Goal: Task Accomplishment & Management: Use online tool/utility

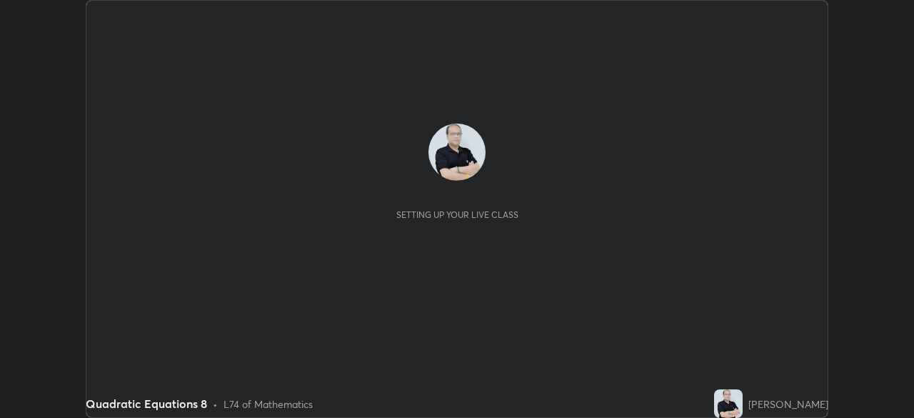
scroll to position [418, 914]
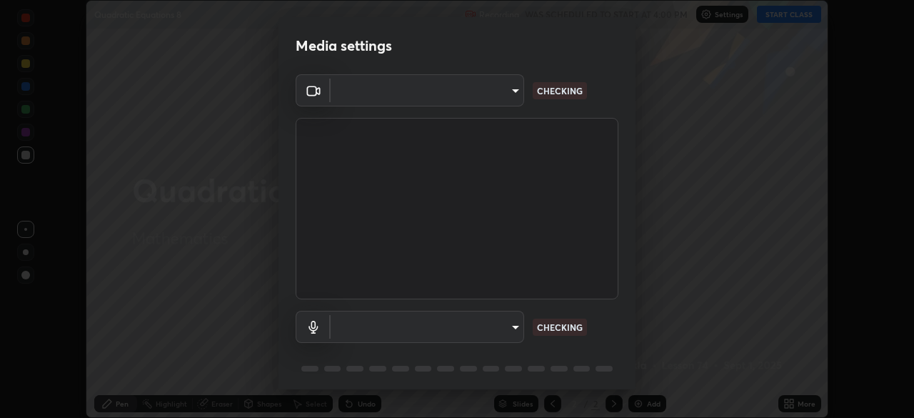
type input "91e77ac2d5f895b7de034188ea114b57184921d1251f25b945ead3daf74f7606"
click at [516, 327] on body "Erase all Quadratic Equations 8 Recording WAS SCHEDULED TO START AT 4:00 PM Set…" at bounding box center [457, 209] width 914 height 418
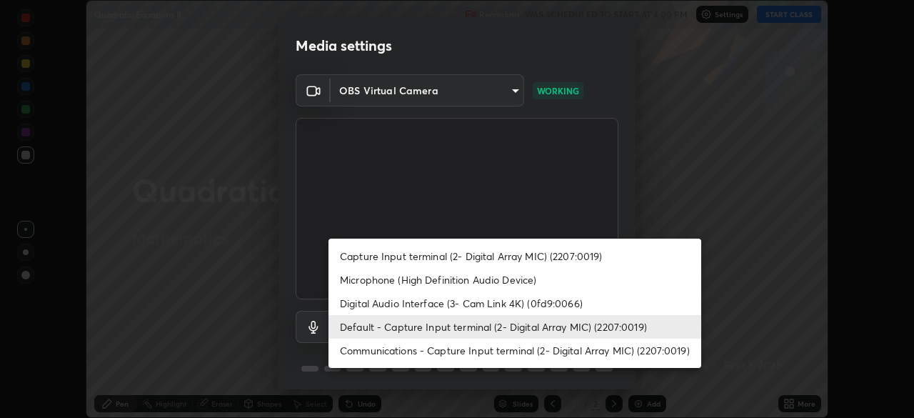
click at [500, 283] on li "Microphone (High Definition Audio Device)" at bounding box center [514, 280] width 373 height 24
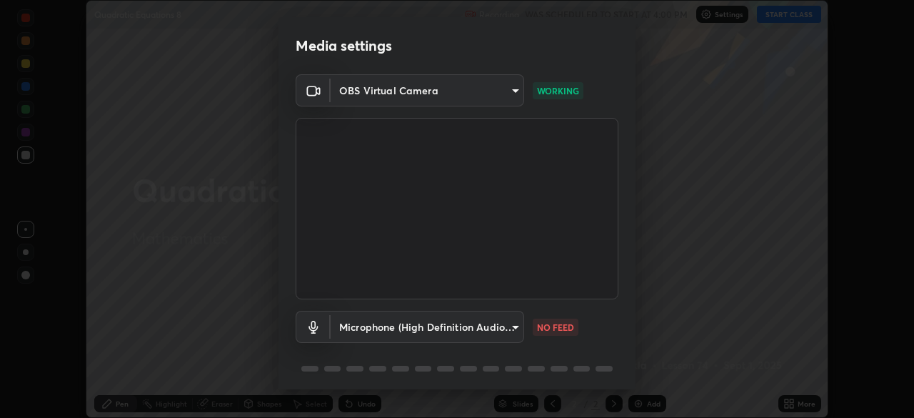
scroll to position [51, 0]
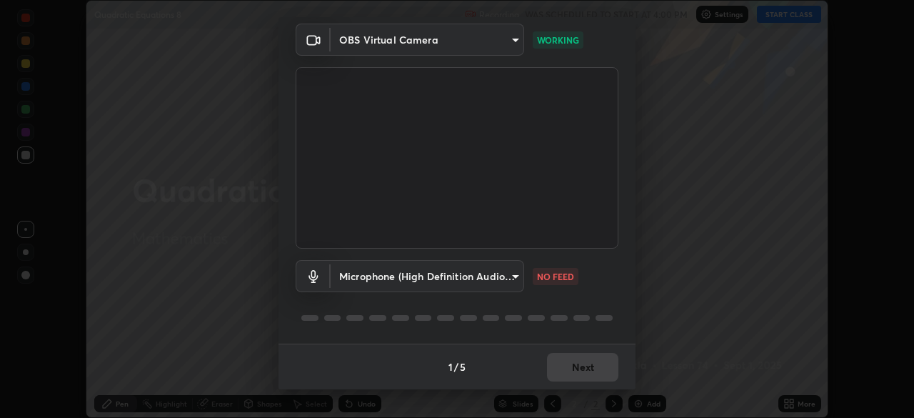
click at [515, 276] on body "Erase all Quadratic Equations 8 Recording WAS SCHEDULED TO START AT 4:00 PM Set…" at bounding box center [457, 209] width 914 height 418
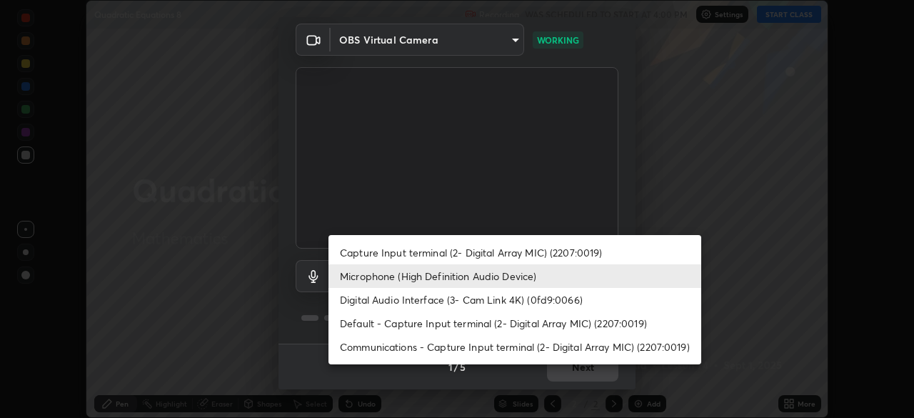
click at [483, 258] on li "Capture Input terminal (2- Digital Array MIC) (2207:0019)" at bounding box center [514, 253] width 373 height 24
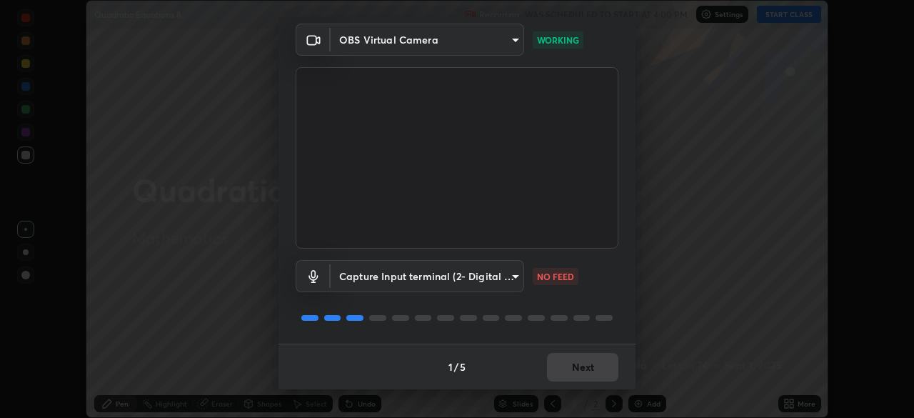
click at [511, 279] on body "Erase all Quadratic Equations 8 Recording WAS SCHEDULED TO START AT 4:00 PM Set…" at bounding box center [457, 209] width 914 height 418
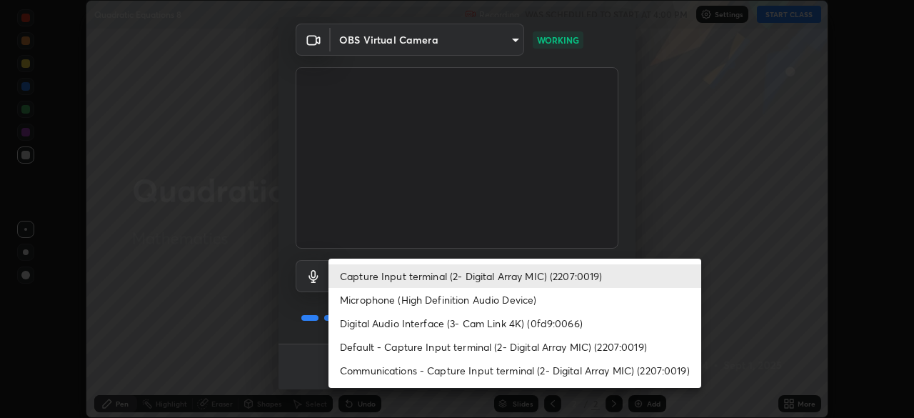
click at [478, 299] on li "Microphone (High Definition Audio Device)" at bounding box center [514, 300] width 373 height 24
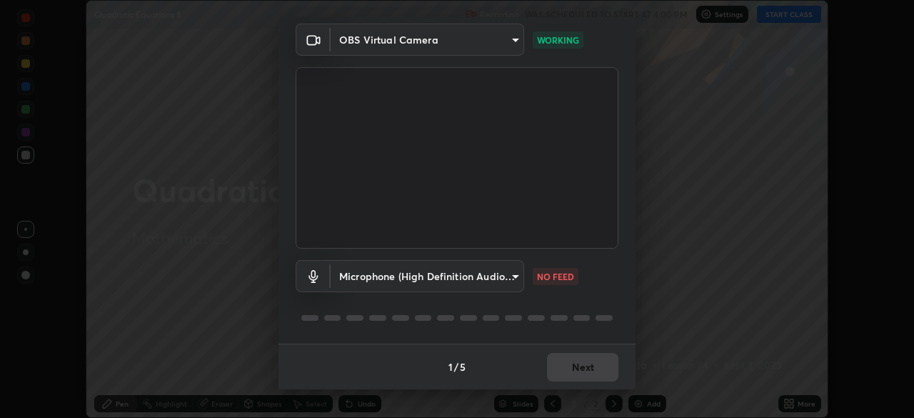
click at [513, 277] on body "Erase all Quadratic Equations 8 Recording WAS SCHEDULED TO START AT 4:00 PM Set…" at bounding box center [457, 209] width 914 height 418
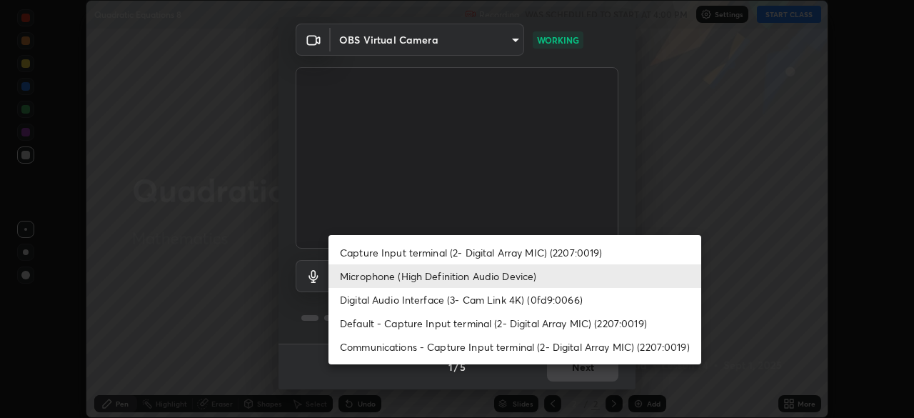
click at [458, 324] on li "Default - Capture Input terminal (2- Digital Array MIC) (2207:0019)" at bounding box center [514, 323] width 373 height 24
type input "default"
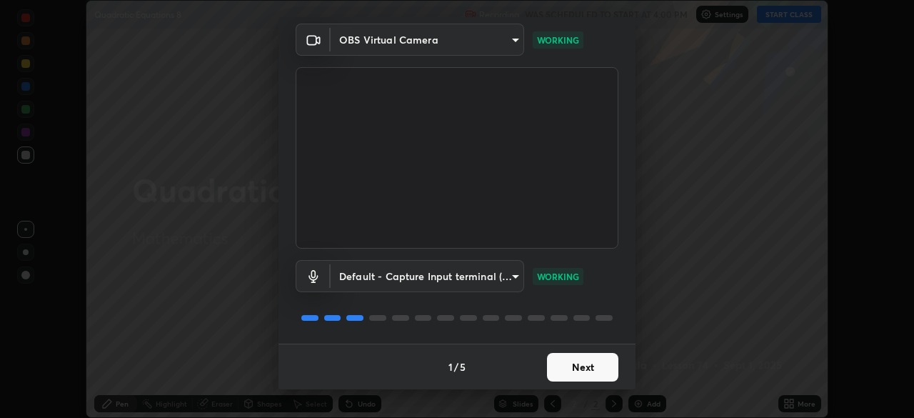
click at [578, 370] on button "Next" at bounding box center [582, 367] width 71 height 29
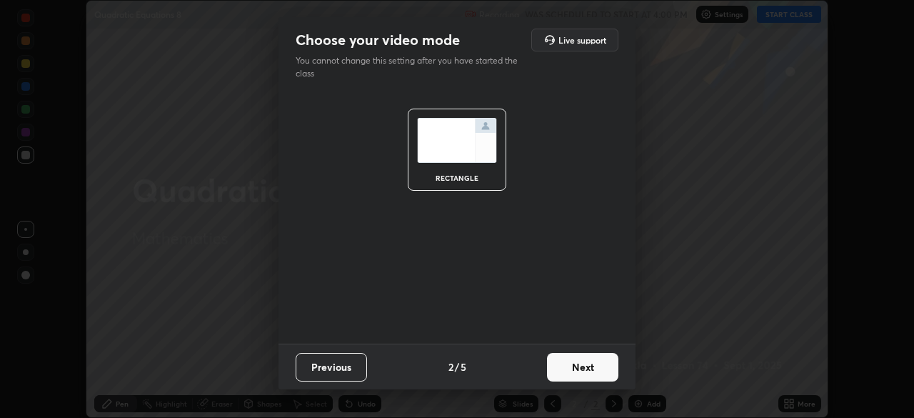
scroll to position [0, 0]
click at [597, 371] on button "Next" at bounding box center [582, 367] width 71 height 29
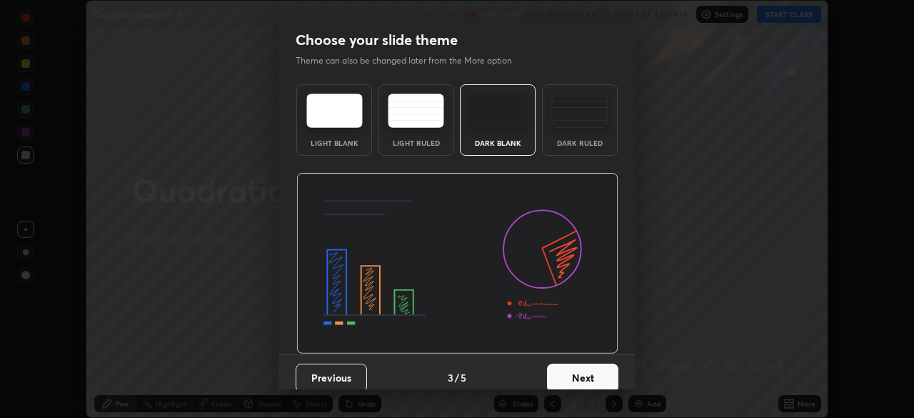
click at [596, 374] on button "Next" at bounding box center [582, 377] width 71 height 29
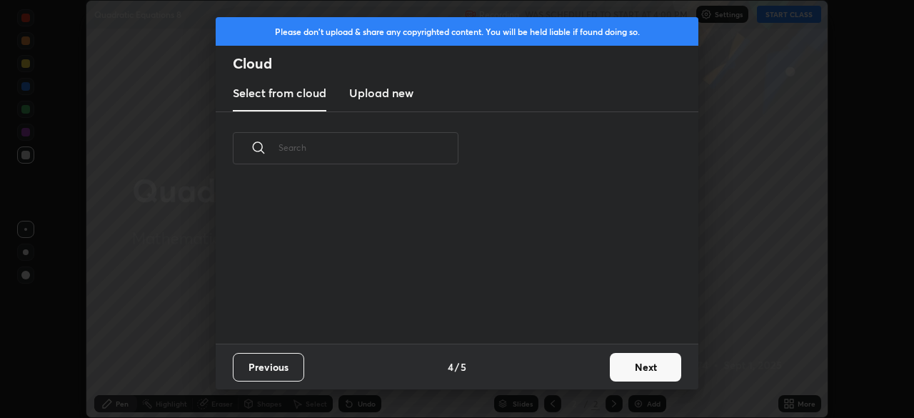
click at [633, 370] on button "Next" at bounding box center [645, 367] width 71 height 29
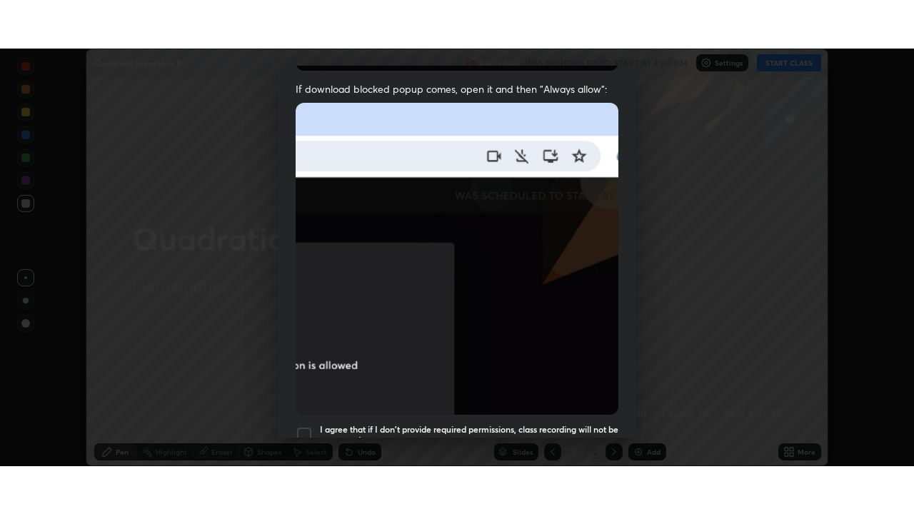
scroll to position [342, 0]
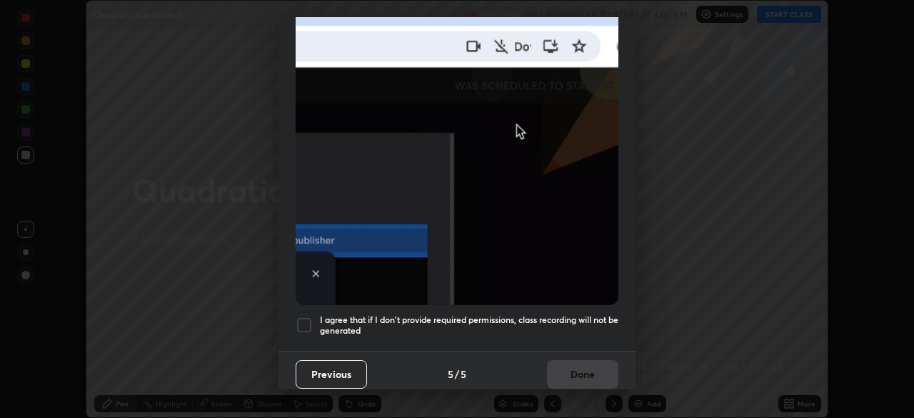
click at [308, 316] on div at bounding box center [304, 324] width 17 height 17
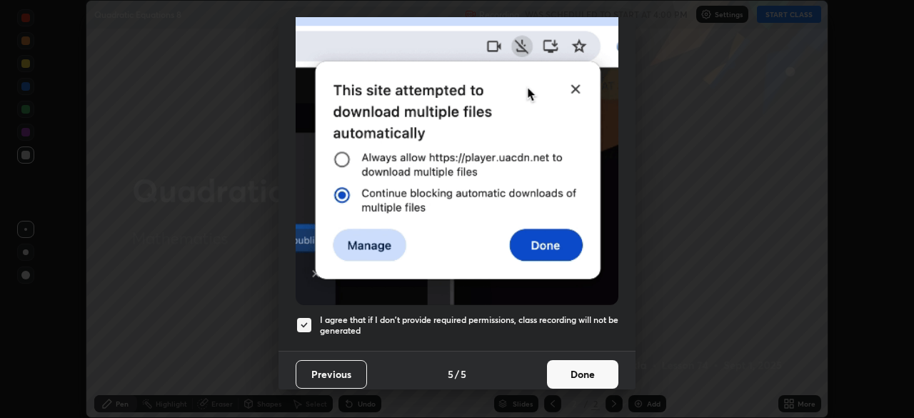
click at [591, 370] on button "Done" at bounding box center [582, 374] width 71 height 29
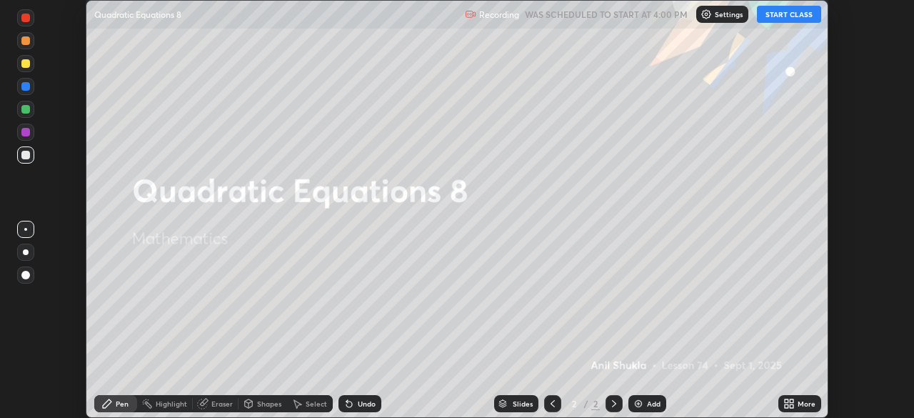
click at [780, 16] on button "START CLASS" at bounding box center [789, 14] width 64 height 17
click at [792, 404] on icon at bounding box center [792, 406] width 4 height 4
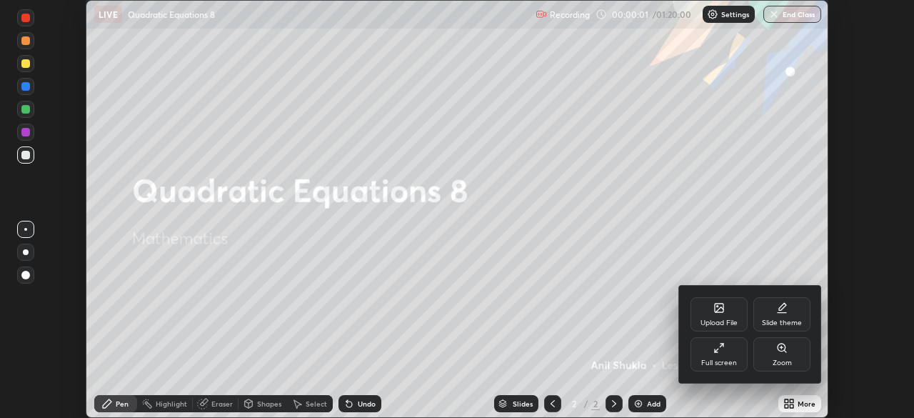
click at [722, 354] on div "Full screen" at bounding box center [718, 354] width 57 height 34
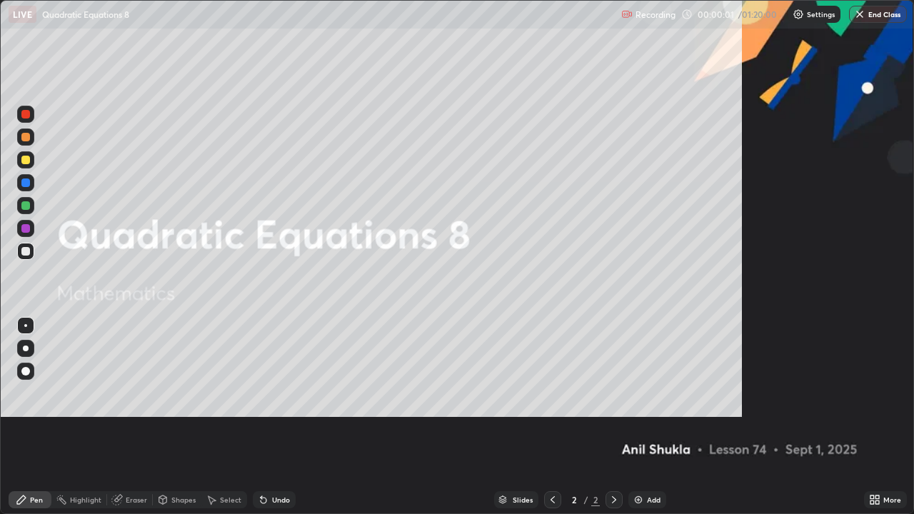
scroll to position [514, 914]
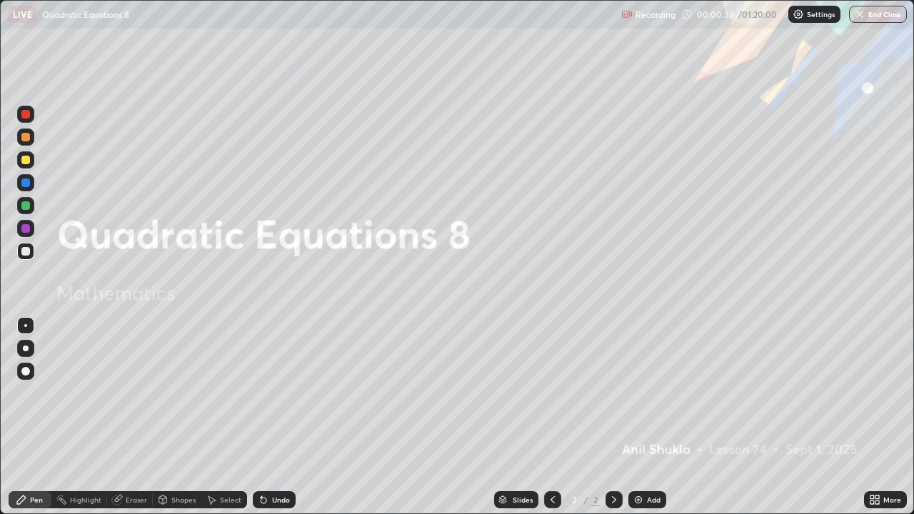
click at [27, 164] on div at bounding box center [25, 160] width 9 height 9
click at [24, 164] on div at bounding box center [25, 160] width 9 height 9
click at [26, 350] on div at bounding box center [26, 349] width 6 height 6
click at [636, 417] on img at bounding box center [638, 499] width 11 height 11
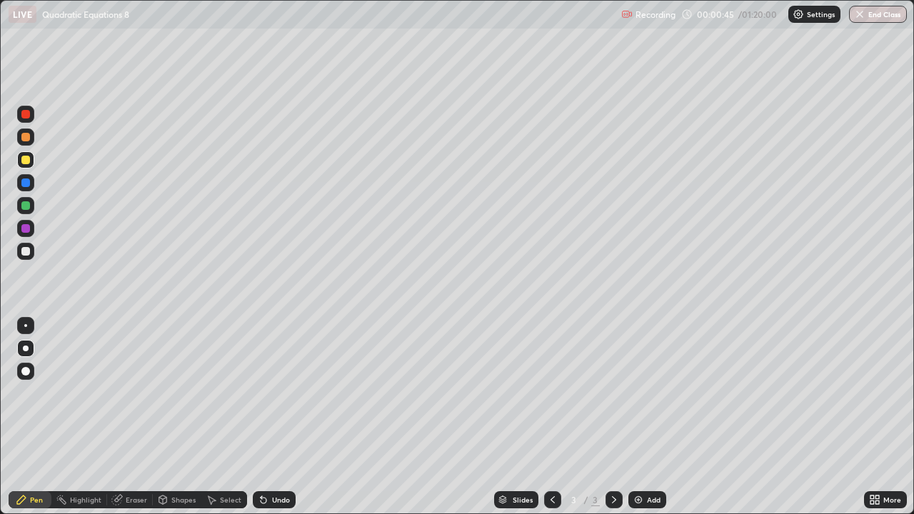
click at [26, 161] on div at bounding box center [25, 160] width 9 height 9
click at [25, 373] on div at bounding box center [25, 371] width 9 height 9
click at [26, 251] on div at bounding box center [25, 251] width 9 height 9
click at [26, 347] on div at bounding box center [26, 349] width 6 height 6
click at [25, 251] on div at bounding box center [25, 251] width 9 height 9
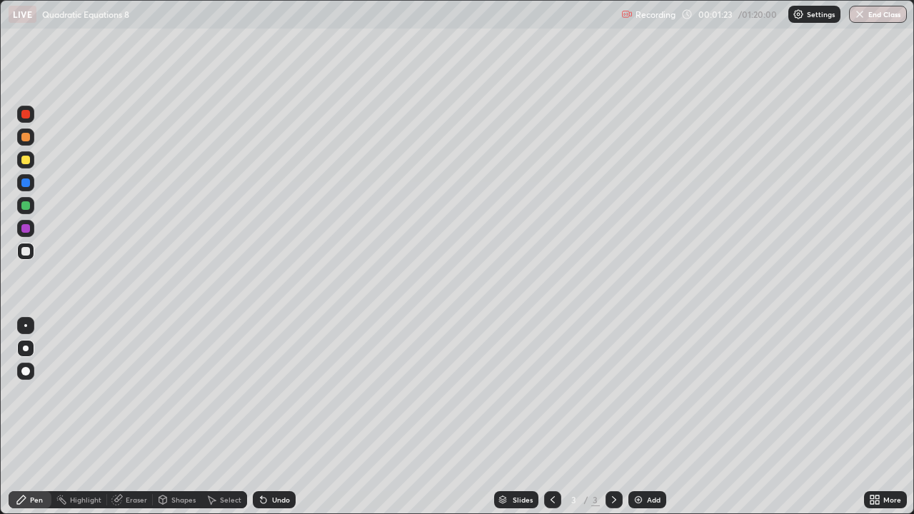
click at [272, 417] on div "Undo" at bounding box center [281, 499] width 18 height 7
click at [25, 207] on div at bounding box center [25, 205] width 9 height 9
click at [27, 252] on div at bounding box center [25, 251] width 9 height 9
click at [29, 209] on div at bounding box center [25, 205] width 17 height 17
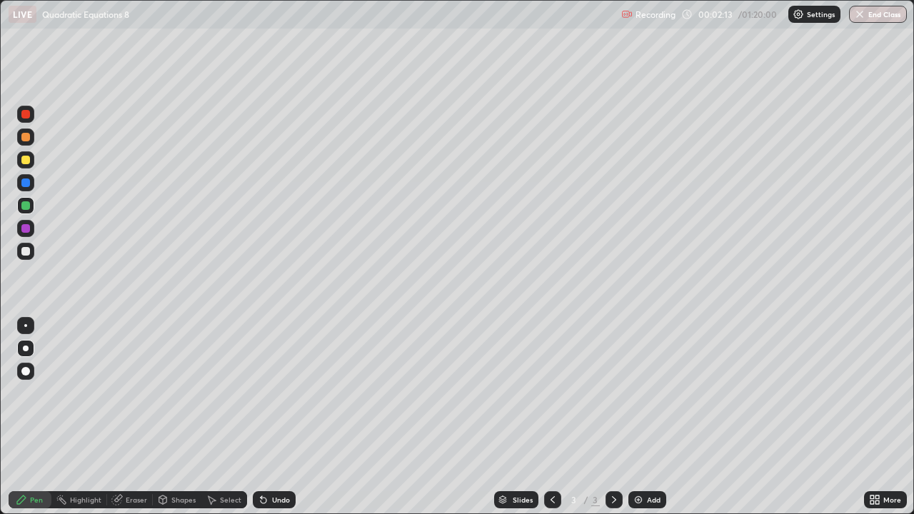
click at [280, 417] on div "Undo" at bounding box center [281, 499] width 18 height 7
click at [24, 252] on div at bounding box center [25, 251] width 9 height 9
click at [25, 228] on div at bounding box center [25, 228] width 9 height 9
click at [28, 367] on div at bounding box center [25, 371] width 9 height 9
click at [24, 253] on div at bounding box center [25, 251] width 9 height 9
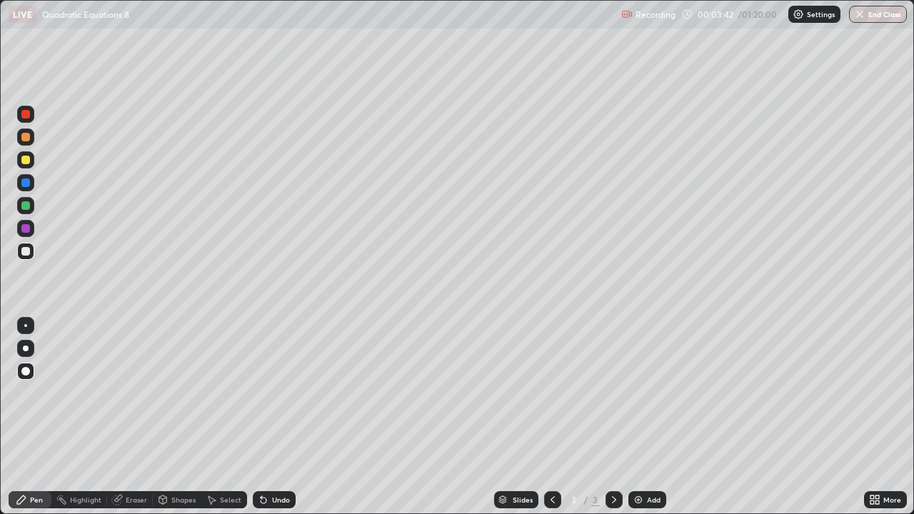
click at [25, 136] on div at bounding box center [25, 137] width 9 height 9
click at [25, 348] on div at bounding box center [26, 349] width 6 height 6
click at [26, 326] on div at bounding box center [25, 325] width 3 height 3
click at [24, 164] on div at bounding box center [25, 160] width 9 height 9
click at [26, 116] on div at bounding box center [25, 114] width 9 height 9
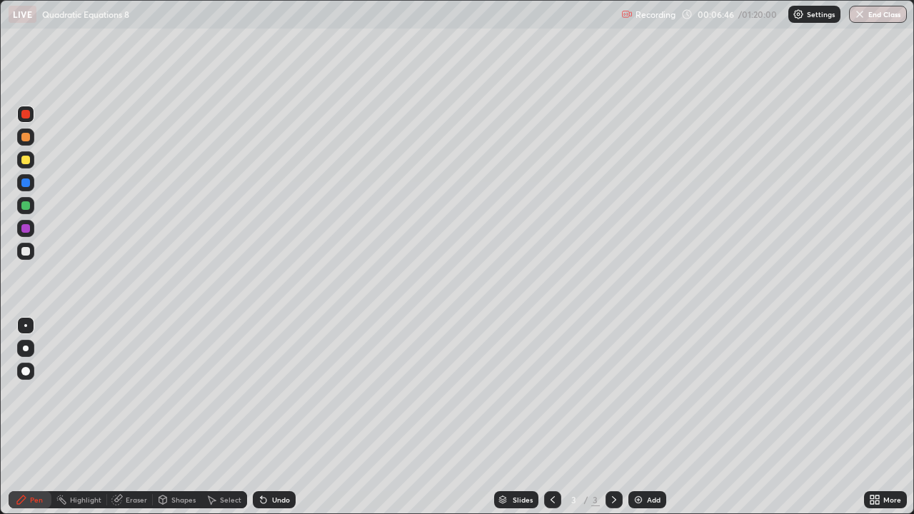
click at [26, 373] on div at bounding box center [25, 371] width 9 height 9
click at [24, 251] on div at bounding box center [25, 251] width 9 height 9
click at [27, 348] on div at bounding box center [26, 349] width 6 height 6
click at [27, 251] on div at bounding box center [25, 251] width 9 height 9
click at [21, 230] on div at bounding box center [25, 228] width 9 height 9
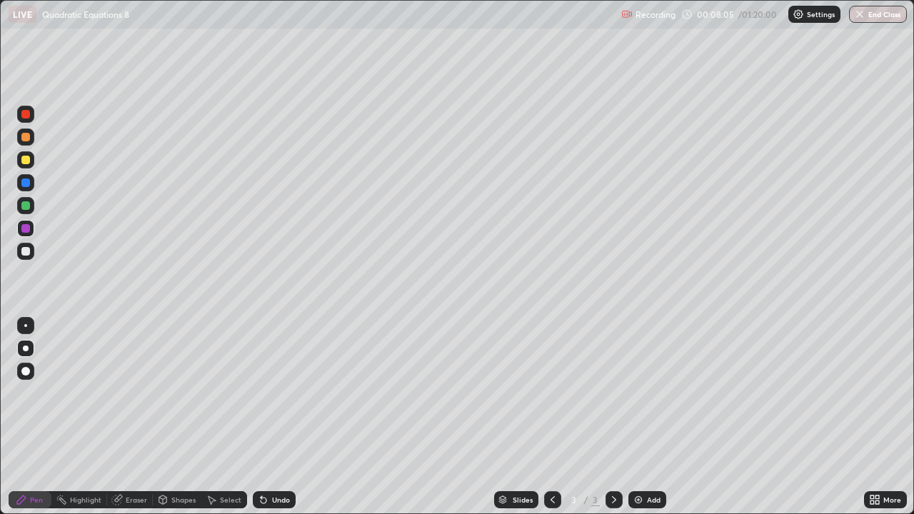
click at [280, 417] on div "Undo" at bounding box center [281, 499] width 18 height 7
click at [26, 252] on div at bounding box center [25, 251] width 9 height 9
click at [28, 117] on div at bounding box center [25, 114] width 9 height 9
click at [613, 417] on icon at bounding box center [613, 499] width 11 height 11
click at [613, 417] on icon at bounding box center [614, 499] width 4 height 7
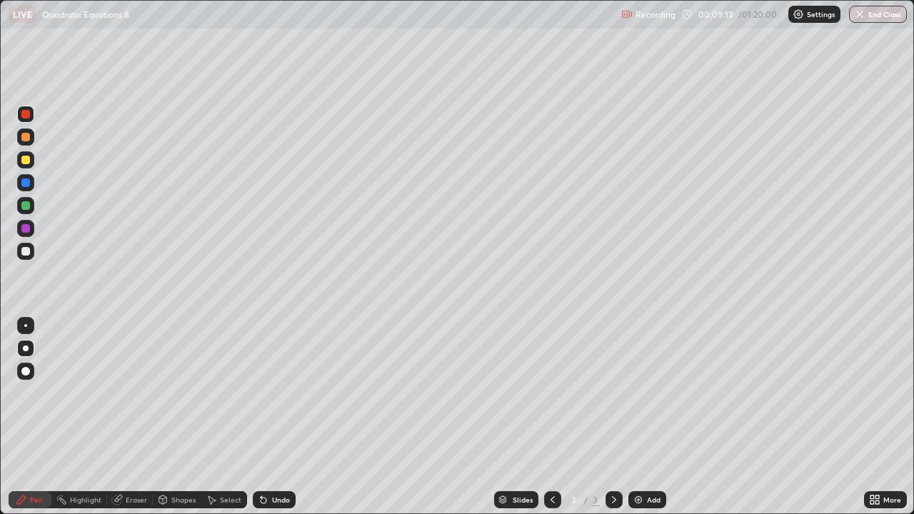
click at [635, 417] on img at bounding box center [638, 499] width 11 height 11
click at [27, 253] on div at bounding box center [25, 251] width 9 height 9
click at [25, 161] on div at bounding box center [25, 160] width 9 height 9
click at [24, 227] on div at bounding box center [25, 228] width 9 height 9
click at [26, 371] on div at bounding box center [25, 371] width 9 height 9
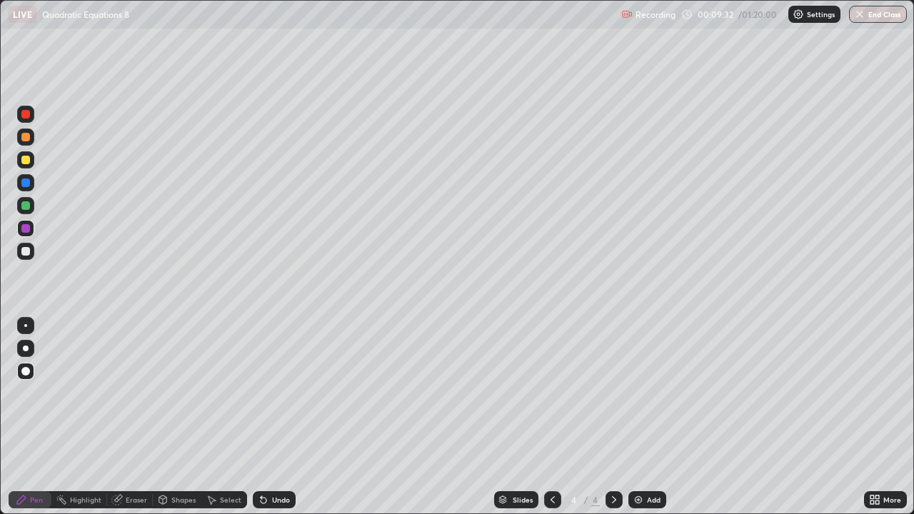
click at [27, 253] on div at bounding box center [25, 251] width 9 height 9
click at [26, 326] on div at bounding box center [25, 325] width 3 height 3
click at [27, 228] on div at bounding box center [25, 228] width 9 height 9
click at [27, 114] on div at bounding box center [25, 114] width 9 height 9
click at [26, 369] on div at bounding box center [25, 371] width 9 height 9
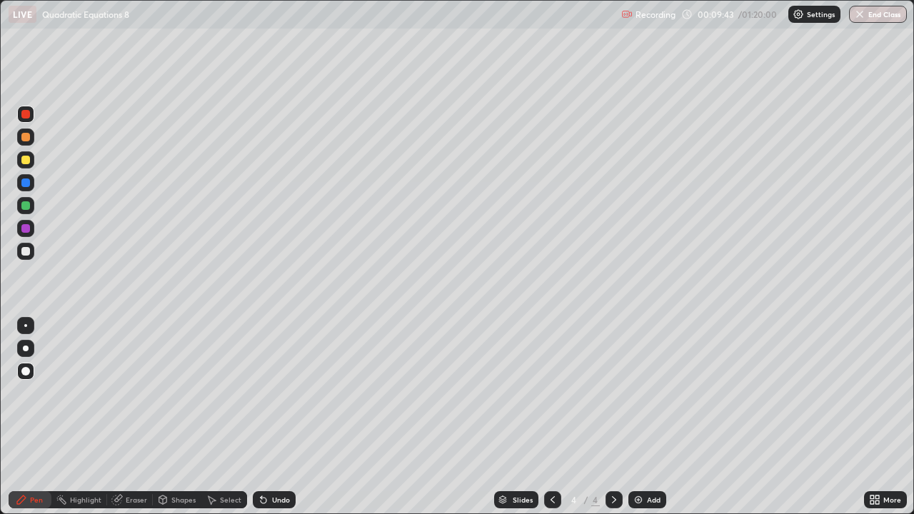
click at [26, 230] on div at bounding box center [25, 228] width 9 height 9
click at [26, 326] on div at bounding box center [25, 325] width 3 height 3
click at [26, 186] on div at bounding box center [25, 183] width 9 height 9
click at [27, 209] on div at bounding box center [25, 205] width 9 height 9
click at [26, 348] on div at bounding box center [26, 349] width 6 height 6
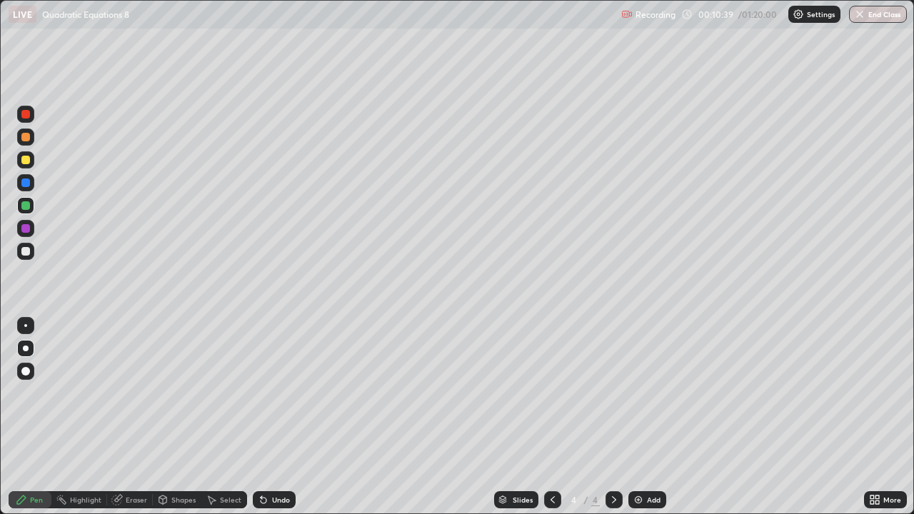
click at [26, 255] on div at bounding box center [25, 251] width 9 height 9
click at [34, 227] on div at bounding box center [25, 228] width 17 height 17
click at [26, 349] on div at bounding box center [26, 349] width 6 height 6
click at [25, 346] on div at bounding box center [26, 349] width 6 height 6
click at [268, 417] on div "Undo" at bounding box center [274, 499] width 43 height 17
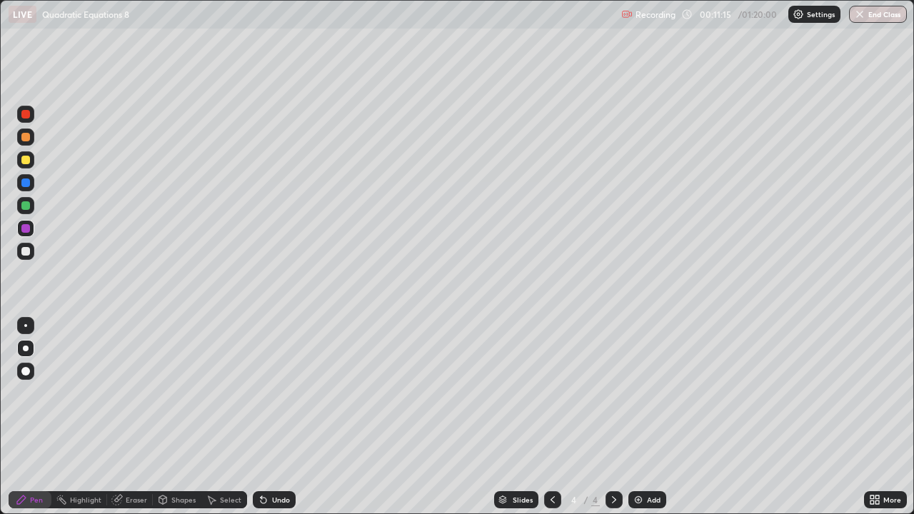
click at [268, 417] on div "Undo" at bounding box center [274, 499] width 43 height 17
click at [281, 417] on div "Undo" at bounding box center [281, 499] width 18 height 7
click at [278, 417] on div "Undo" at bounding box center [274, 499] width 43 height 17
click at [28, 208] on div at bounding box center [25, 205] width 9 height 9
click at [26, 372] on div at bounding box center [25, 371] width 9 height 9
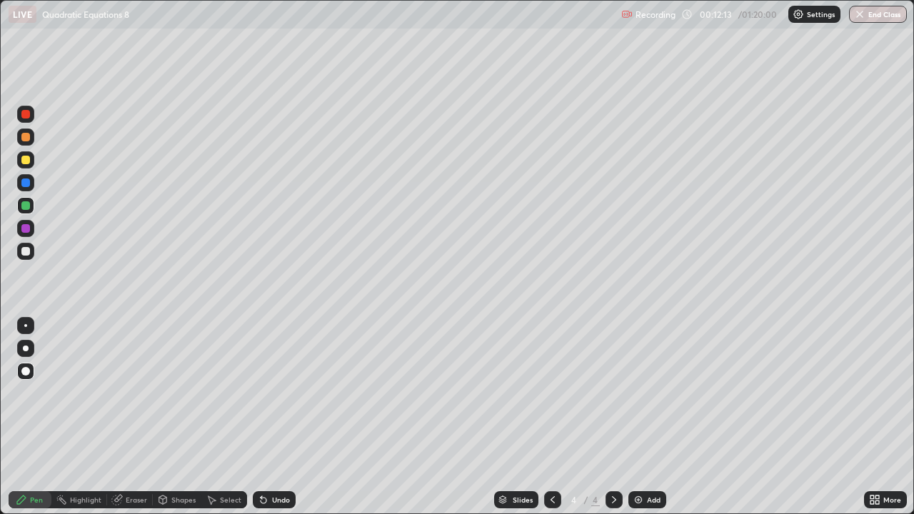
click at [26, 348] on div at bounding box center [26, 349] width 6 height 6
click at [138, 417] on div "Eraser" at bounding box center [136, 499] width 21 height 7
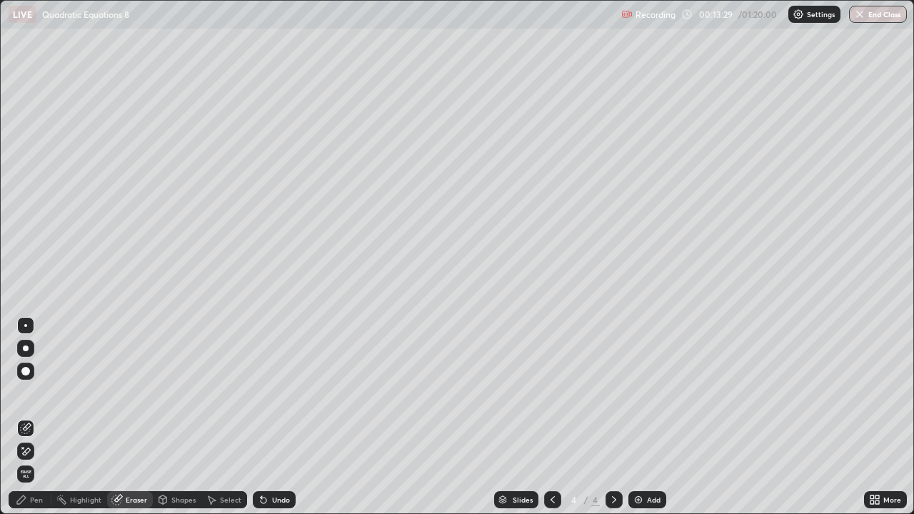
click at [29, 417] on div "Pen" at bounding box center [30, 499] width 43 height 17
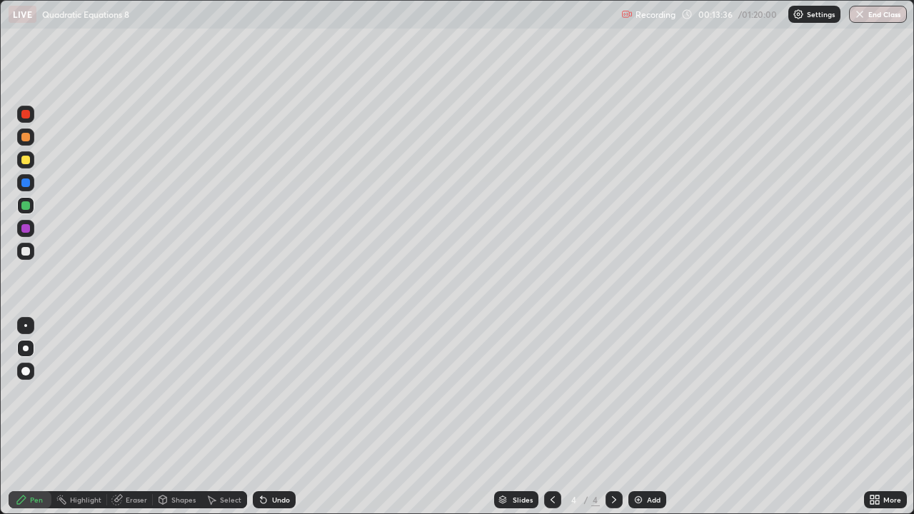
click at [553, 417] on icon at bounding box center [552, 499] width 11 height 11
click at [613, 417] on icon at bounding box center [614, 499] width 4 height 7
click at [551, 417] on icon at bounding box center [552, 499] width 11 height 11
click at [613, 417] on icon at bounding box center [613, 499] width 11 height 11
click at [281, 417] on div "Undo" at bounding box center [281, 499] width 18 height 7
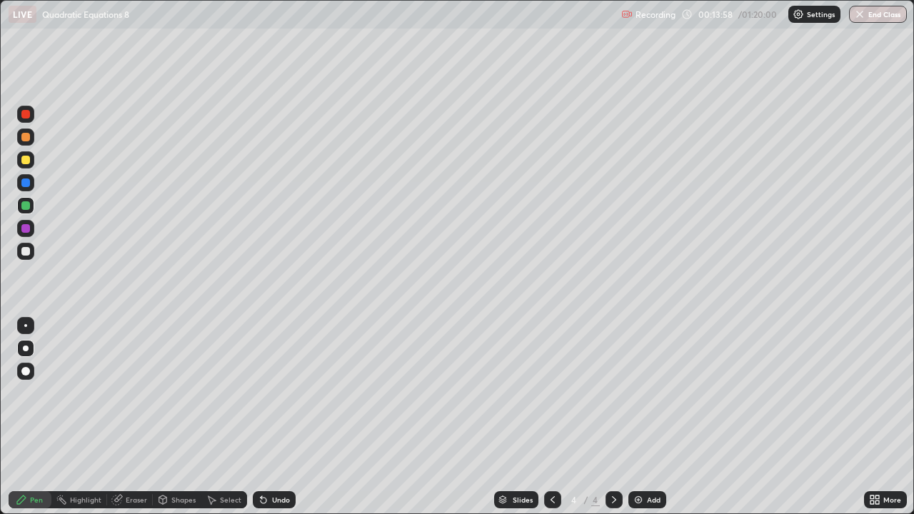
click at [279, 417] on div "Undo" at bounding box center [281, 499] width 18 height 7
click at [275, 417] on div "Undo" at bounding box center [274, 499] width 43 height 17
click at [26, 161] on div at bounding box center [25, 160] width 9 height 9
click at [613, 417] on icon at bounding box center [613, 499] width 11 height 11
click at [643, 417] on div "Add" at bounding box center [647, 499] width 38 height 17
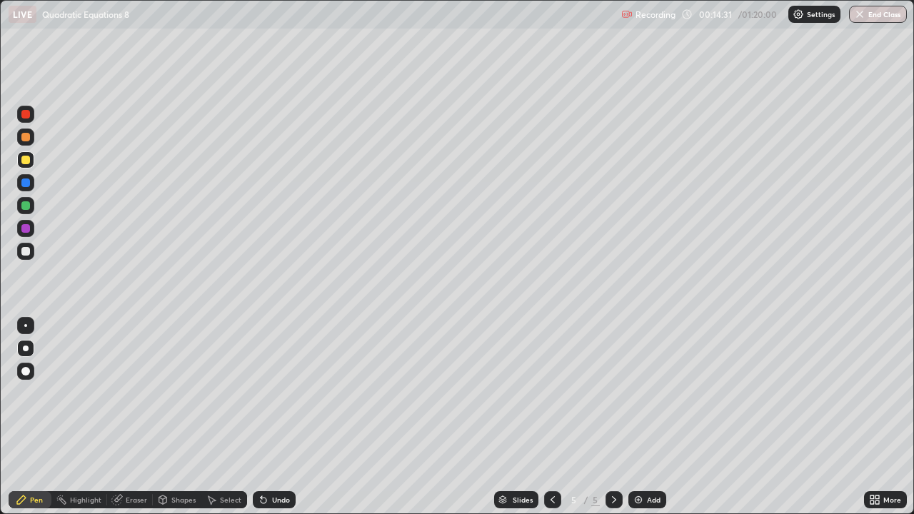
click at [33, 202] on div at bounding box center [25, 205] width 17 height 17
click at [28, 159] on div at bounding box center [25, 160] width 9 height 9
click at [26, 251] on div at bounding box center [25, 251] width 9 height 9
click at [27, 231] on div at bounding box center [25, 228] width 9 height 9
click at [26, 368] on div at bounding box center [25, 371] width 9 height 9
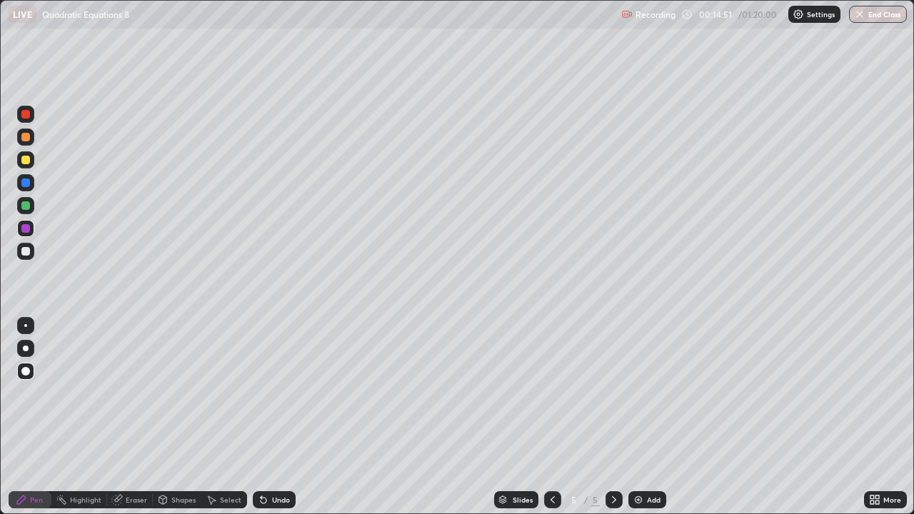
click at [25, 252] on div at bounding box center [25, 251] width 9 height 9
click at [26, 207] on div at bounding box center [25, 205] width 9 height 9
click at [279, 417] on div "Undo" at bounding box center [281, 499] width 18 height 7
click at [278, 417] on div "Undo" at bounding box center [281, 499] width 18 height 7
click at [272, 417] on div "Undo" at bounding box center [281, 499] width 18 height 7
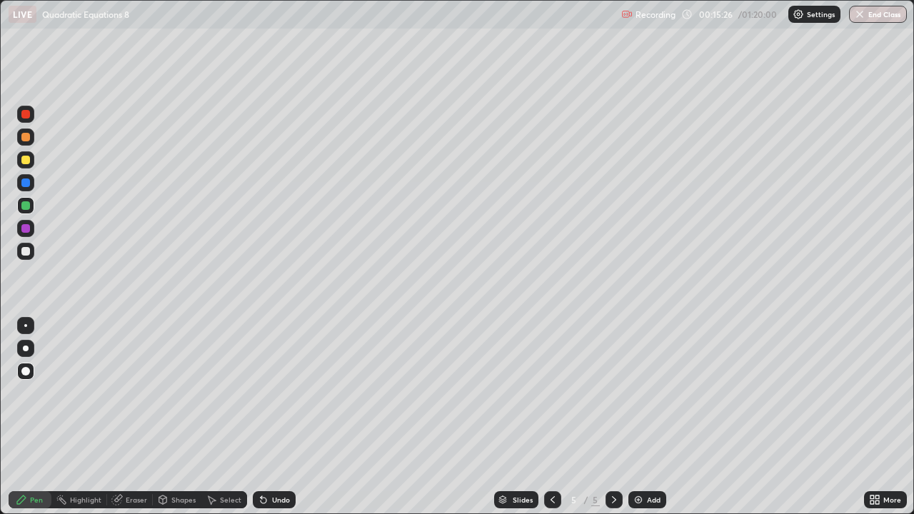
click at [25, 253] on div at bounding box center [25, 251] width 9 height 9
click at [279, 417] on div "Undo" at bounding box center [281, 499] width 18 height 7
click at [280, 417] on div "Undo" at bounding box center [281, 499] width 18 height 7
click at [24, 226] on div at bounding box center [25, 228] width 9 height 9
click at [27, 250] on div at bounding box center [25, 251] width 9 height 9
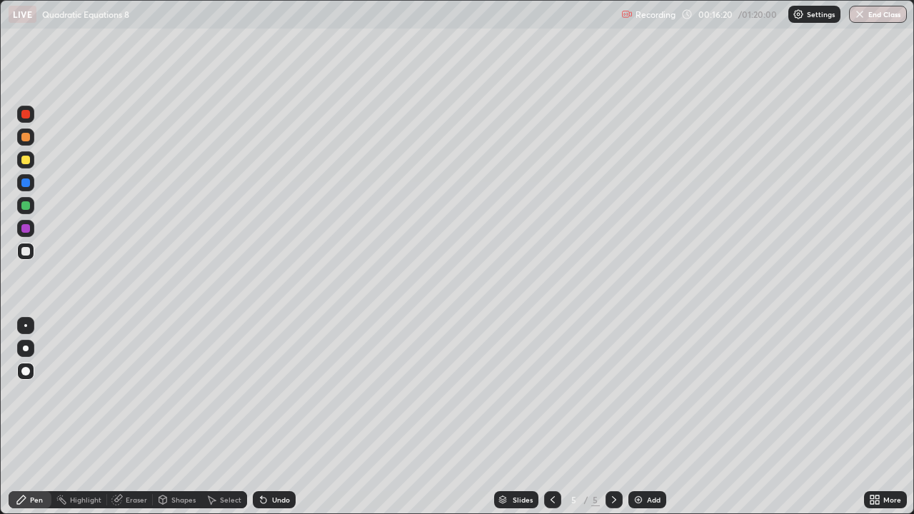
click at [26, 160] on div at bounding box center [25, 160] width 9 height 9
click at [26, 348] on div at bounding box center [26, 349] width 6 height 6
click at [26, 250] on div at bounding box center [25, 251] width 9 height 9
click at [28, 351] on div at bounding box center [25, 348] width 17 height 17
click at [277, 417] on div "Undo" at bounding box center [281, 499] width 18 height 7
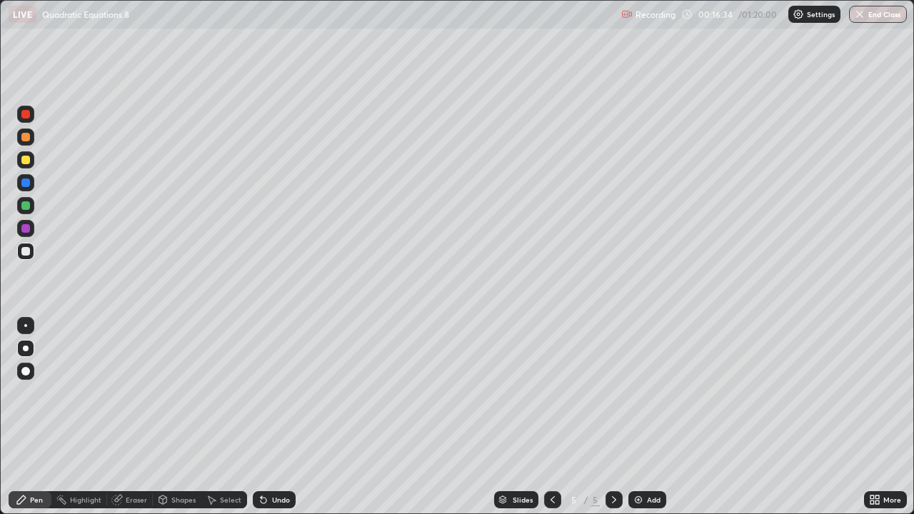
click at [275, 417] on div "Undo" at bounding box center [274, 499] width 43 height 17
click at [278, 417] on div "Undo" at bounding box center [281, 499] width 18 height 7
click at [26, 115] on div at bounding box center [25, 114] width 9 height 9
click at [23, 373] on div at bounding box center [25, 371] width 9 height 9
click at [26, 348] on div at bounding box center [26, 349] width 6 height 6
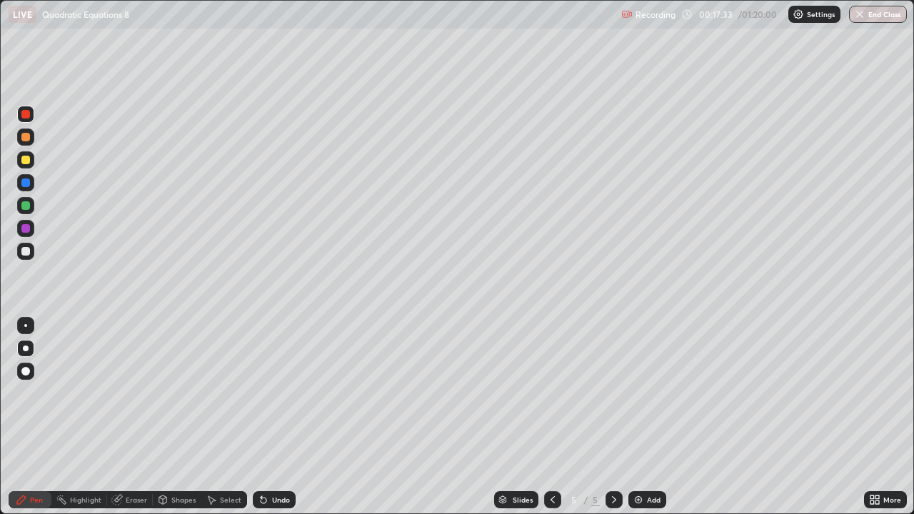
click at [26, 326] on div at bounding box center [25, 325] width 3 height 3
click at [24, 161] on div at bounding box center [25, 160] width 9 height 9
click at [26, 348] on div at bounding box center [26, 349] width 6 height 6
click at [613, 417] on icon at bounding box center [613, 499] width 11 height 11
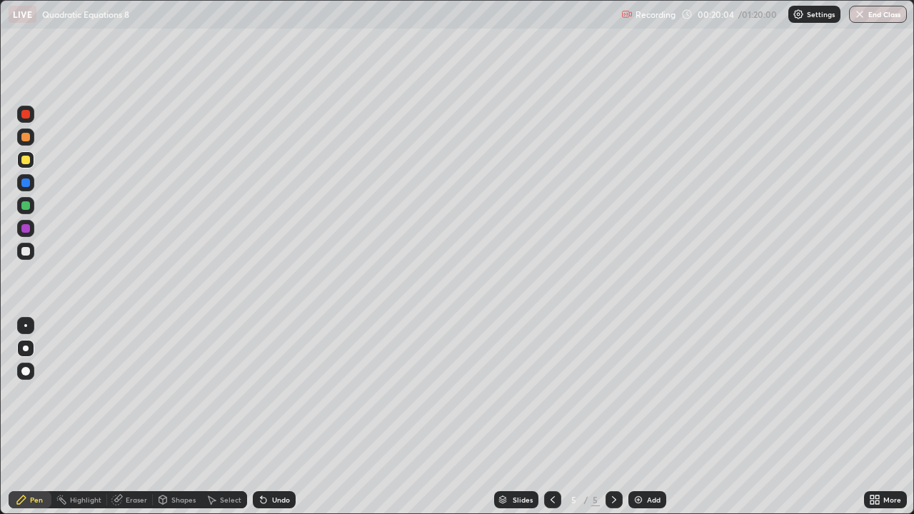
click at [613, 417] on icon at bounding box center [614, 499] width 4 height 7
click at [611, 417] on icon at bounding box center [613, 499] width 11 height 11
click at [24, 164] on div at bounding box center [25, 160] width 9 height 9
click at [25, 341] on div at bounding box center [25, 348] width 17 height 17
click at [24, 253] on div at bounding box center [25, 251] width 9 height 9
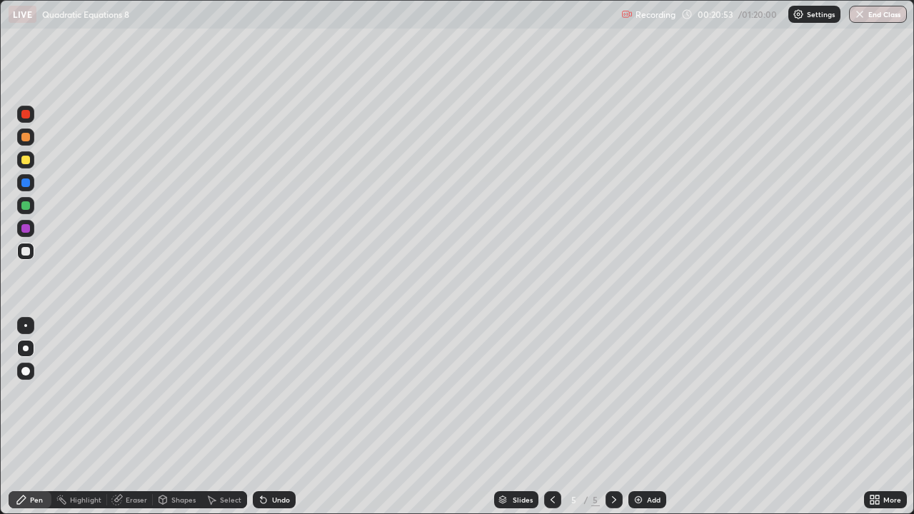
click at [29, 159] on div at bounding box center [25, 160] width 9 height 9
click at [28, 346] on div at bounding box center [25, 348] width 17 height 17
click at [613, 417] on icon at bounding box center [613, 499] width 11 height 11
click at [612, 417] on icon at bounding box center [613, 499] width 11 height 11
click at [613, 417] on icon at bounding box center [613, 499] width 11 height 11
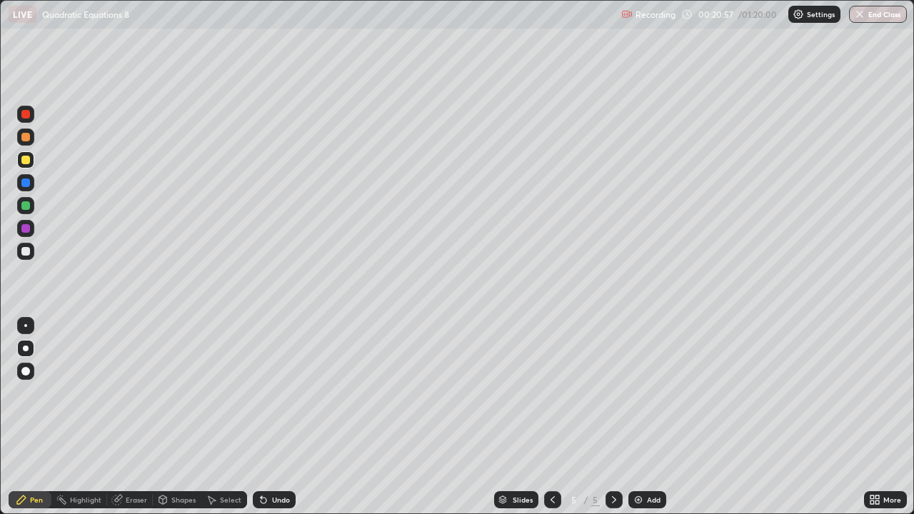
click at [638, 417] on img at bounding box center [638, 499] width 11 height 11
click at [26, 162] on div at bounding box center [25, 160] width 9 height 9
click at [26, 348] on div at bounding box center [26, 349] width 6 height 6
click at [29, 417] on div "Pen" at bounding box center [30, 499] width 43 height 17
click at [25, 249] on div at bounding box center [25, 251] width 9 height 9
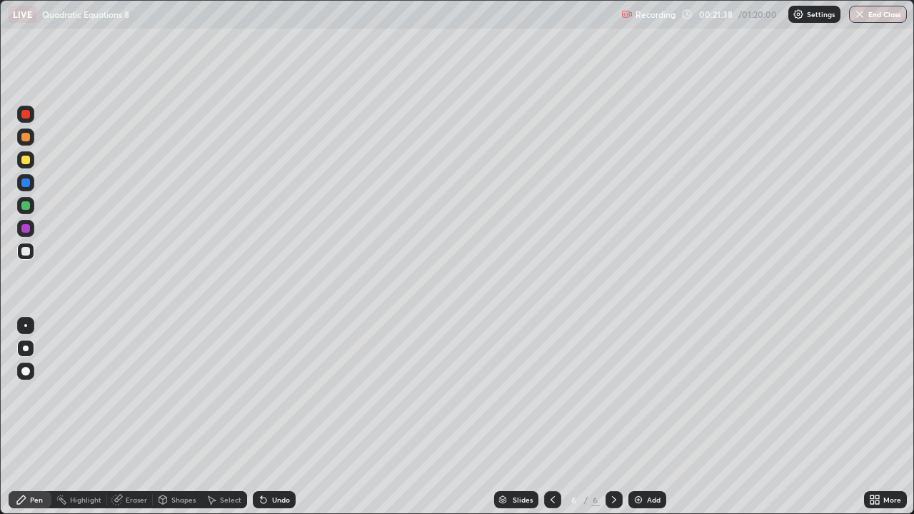
click at [27, 251] on div at bounding box center [25, 251] width 9 height 9
click at [272, 417] on div "Undo" at bounding box center [281, 499] width 18 height 7
click at [550, 417] on icon at bounding box center [552, 499] width 11 height 11
click at [551, 417] on icon at bounding box center [552, 499] width 11 height 11
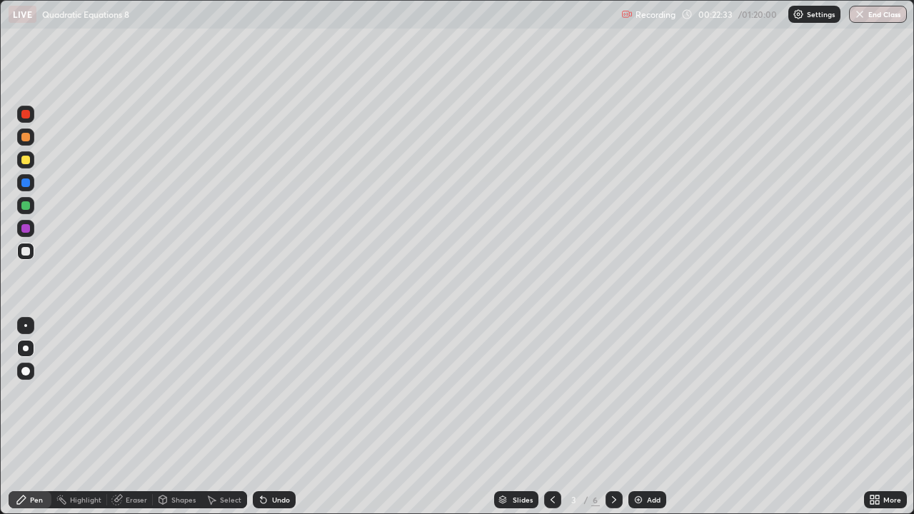
click at [551, 417] on icon at bounding box center [552, 499] width 11 height 11
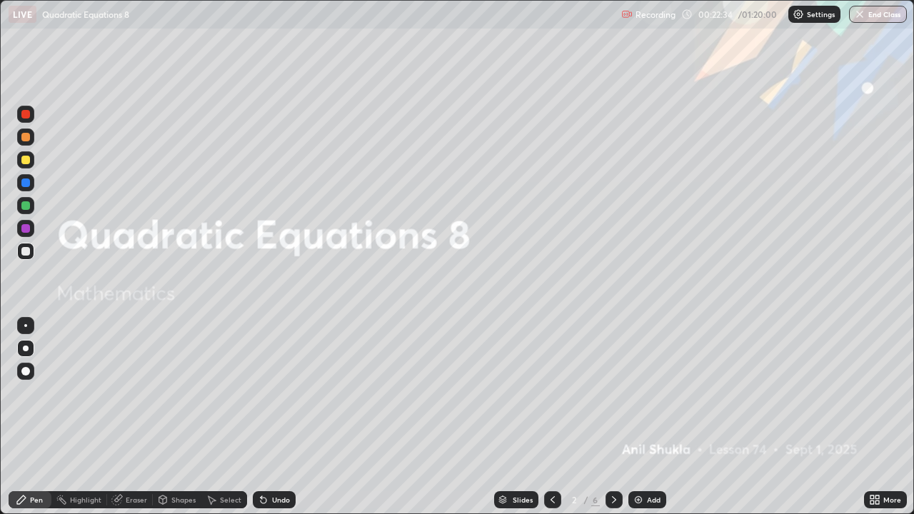
click at [610, 417] on icon at bounding box center [613, 499] width 11 height 11
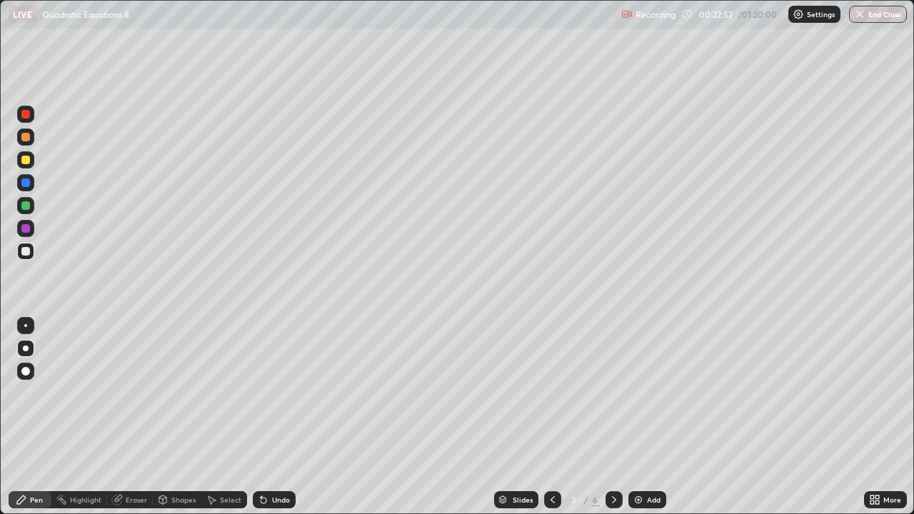
click at [612, 417] on icon at bounding box center [613, 499] width 11 height 11
click at [553, 417] on icon at bounding box center [552, 499] width 11 height 11
click at [615, 417] on icon at bounding box center [613, 499] width 11 height 11
click at [614, 417] on icon at bounding box center [613, 499] width 11 height 11
click at [613, 417] on icon at bounding box center [613, 499] width 11 height 11
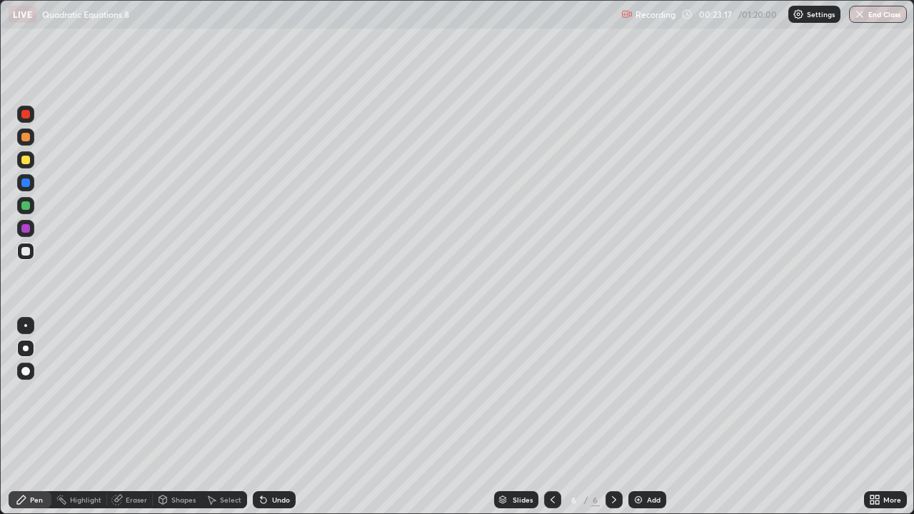
click at [24, 253] on div at bounding box center [25, 251] width 9 height 9
click at [279, 417] on div "Undo" at bounding box center [281, 499] width 18 height 7
click at [121, 417] on icon at bounding box center [116, 499] width 11 height 11
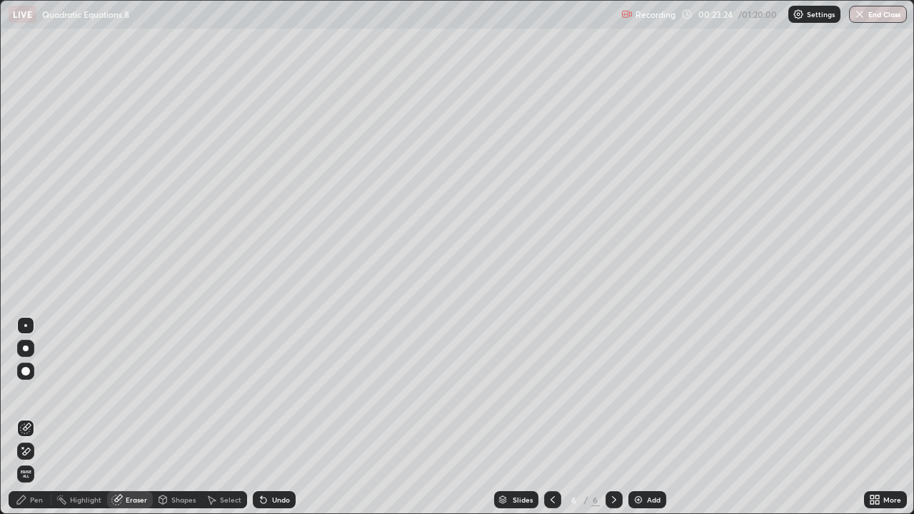
click at [30, 417] on div "Pen" at bounding box center [36, 499] width 13 height 7
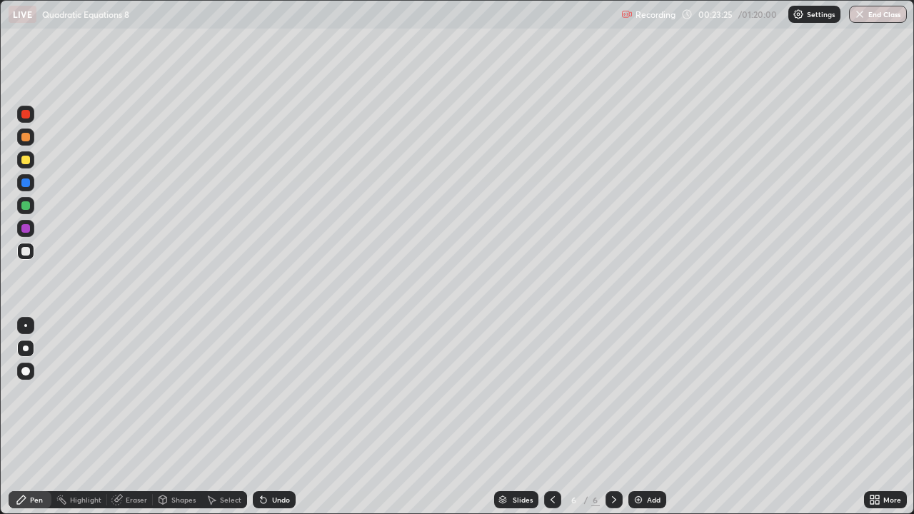
click at [25, 230] on div at bounding box center [25, 228] width 9 height 9
click at [26, 251] on div at bounding box center [25, 251] width 9 height 9
click at [29, 208] on div at bounding box center [25, 205] width 9 height 9
click at [27, 251] on div at bounding box center [25, 251] width 9 height 9
click at [26, 183] on div at bounding box center [25, 183] width 9 height 9
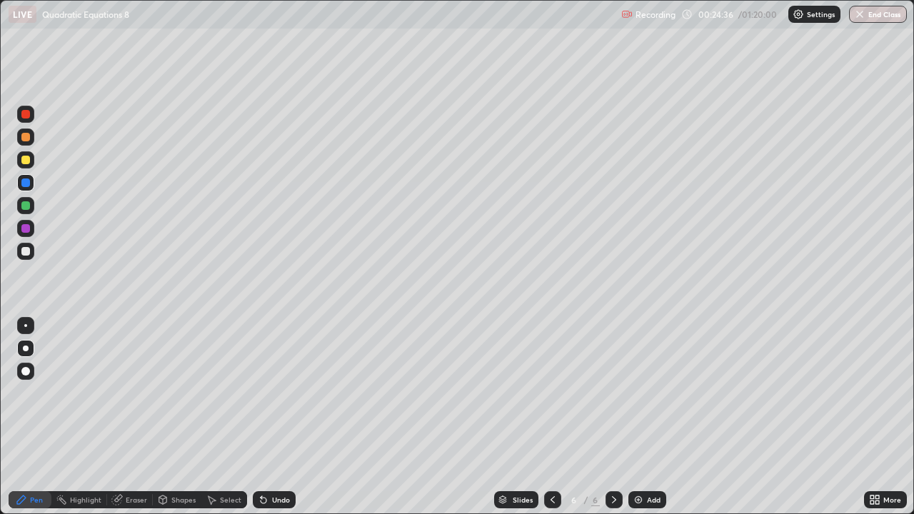
click at [261, 417] on icon at bounding box center [264, 501] width 6 height 6
click at [28, 251] on div at bounding box center [25, 251] width 9 height 9
click at [31, 118] on div at bounding box center [25, 114] width 17 height 17
click at [28, 349] on div at bounding box center [26, 349] width 6 height 6
click at [26, 206] on div at bounding box center [25, 205] width 9 height 9
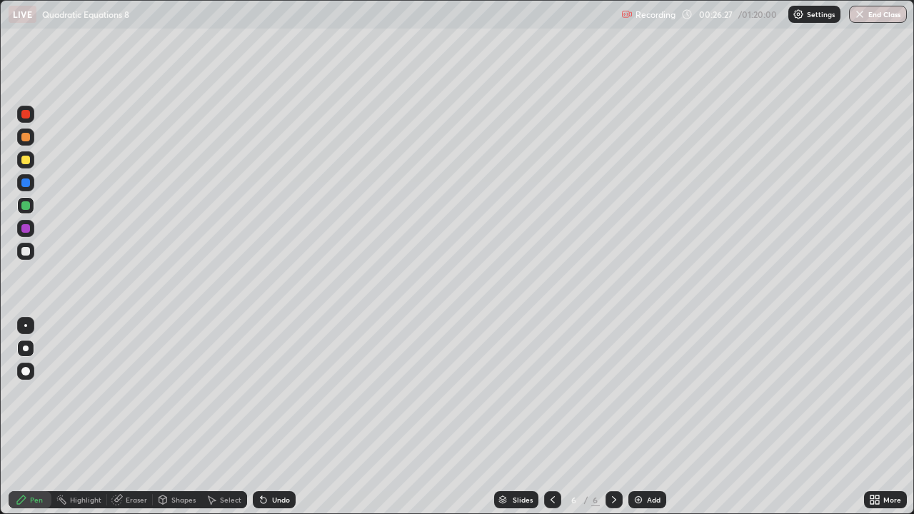
click at [28, 159] on div at bounding box center [25, 160] width 9 height 9
click at [26, 348] on div at bounding box center [26, 349] width 6 height 6
click at [614, 417] on icon at bounding box center [613, 499] width 11 height 11
click at [638, 417] on img at bounding box center [638, 499] width 11 height 11
click at [141, 417] on div "Eraser" at bounding box center [136, 499] width 21 height 7
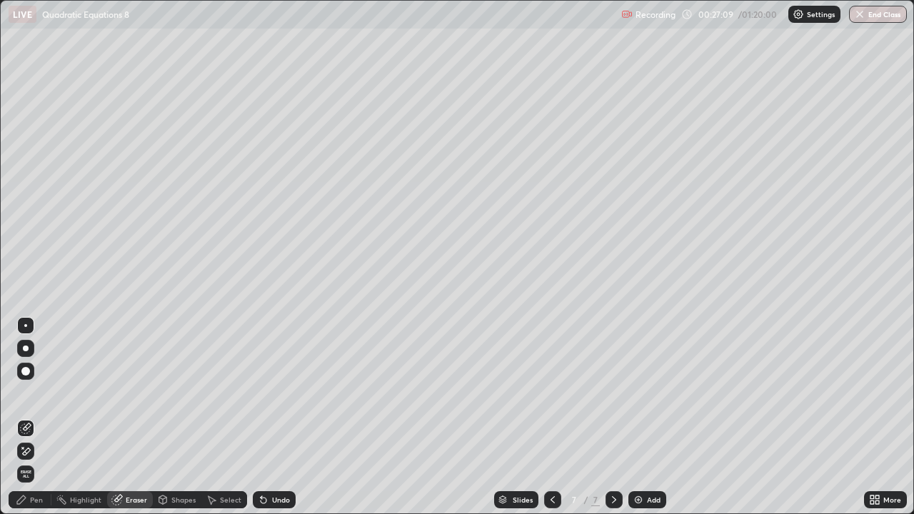
click at [38, 417] on div "Pen" at bounding box center [36, 499] width 13 height 7
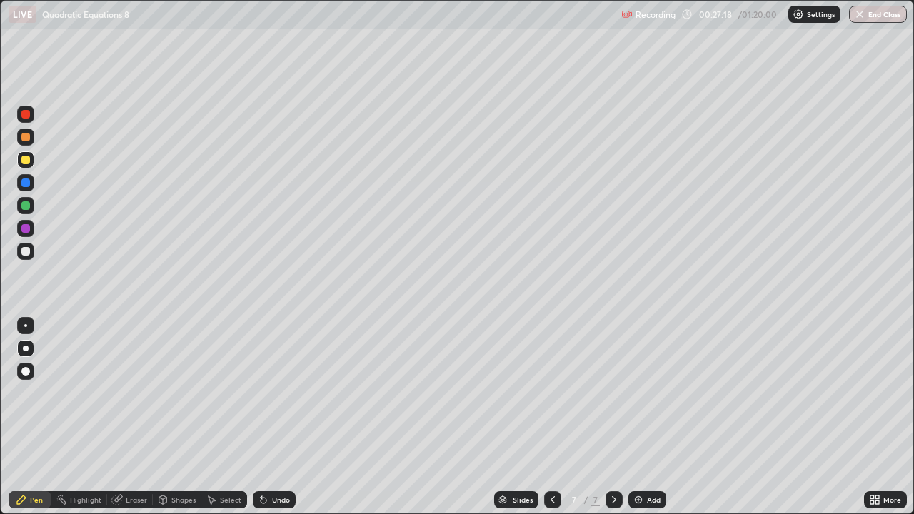
click at [23, 251] on div at bounding box center [25, 251] width 9 height 9
click at [122, 417] on div "Eraser" at bounding box center [130, 499] width 46 height 17
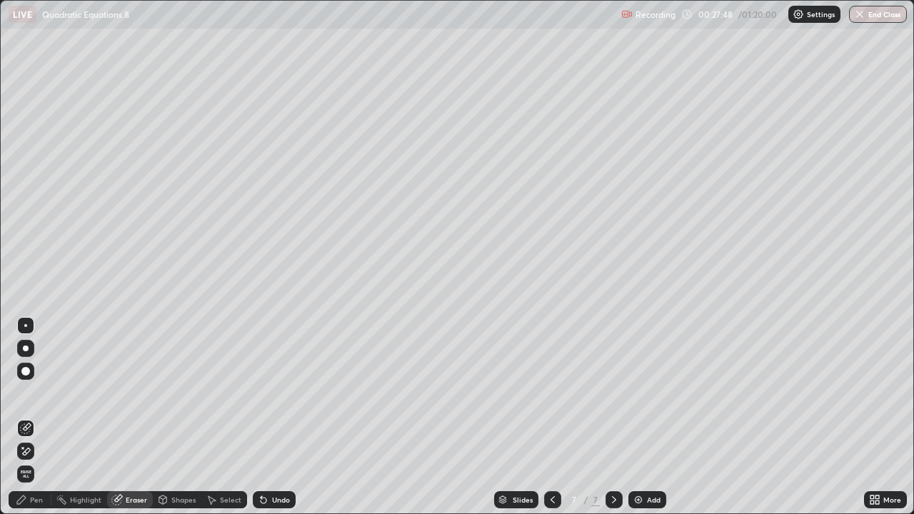
click at [35, 417] on div "Pen" at bounding box center [36, 499] width 13 height 7
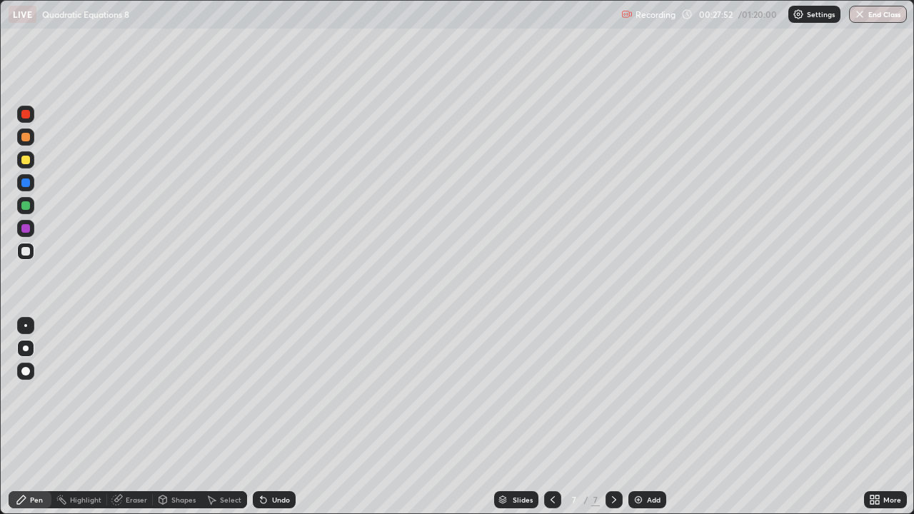
click at [272, 417] on div "Undo" at bounding box center [281, 499] width 18 height 7
click at [27, 231] on div at bounding box center [25, 228] width 9 height 9
click at [26, 206] on div at bounding box center [25, 205] width 9 height 9
click at [25, 228] on div at bounding box center [25, 228] width 9 height 9
click at [24, 252] on div at bounding box center [25, 251] width 9 height 9
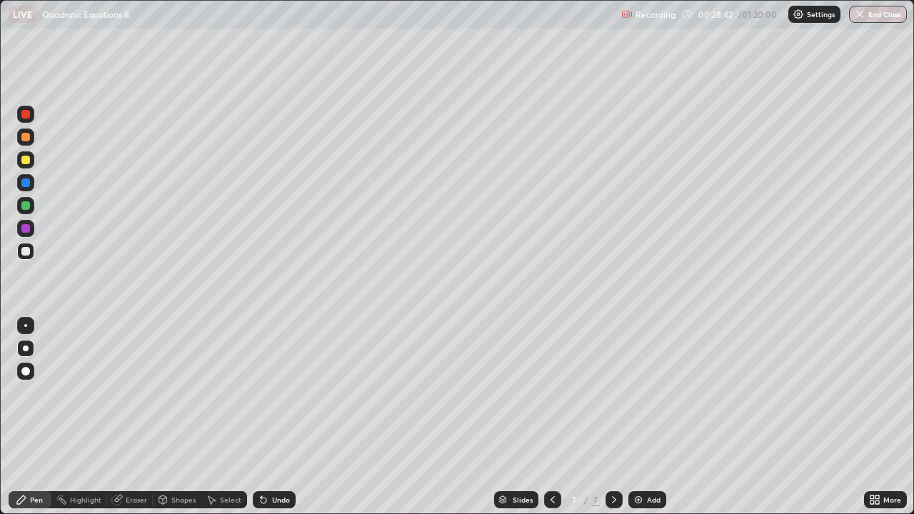
click at [26, 206] on div at bounding box center [25, 205] width 9 height 9
click at [276, 417] on div "Undo" at bounding box center [281, 499] width 18 height 7
click at [277, 417] on div "Undo" at bounding box center [281, 499] width 18 height 7
click at [276, 417] on div "Undo" at bounding box center [281, 499] width 18 height 7
click at [277, 417] on div "Undo" at bounding box center [281, 499] width 18 height 7
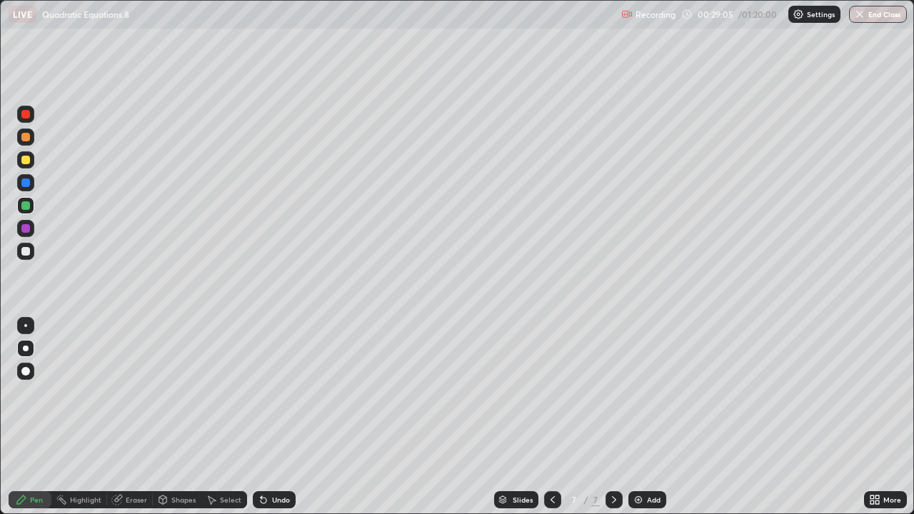
click at [261, 417] on icon at bounding box center [264, 501] width 6 height 6
click at [272, 417] on div "Undo" at bounding box center [281, 499] width 18 height 7
click at [273, 417] on div "Undo" at bounding box center [281, 499] width 18 height 7
click at [26, 252] on div at bounding box center [25, 251] width 9 height 9
click at [27, 231] on div at bounding box center [25, 228] width 9 height 9
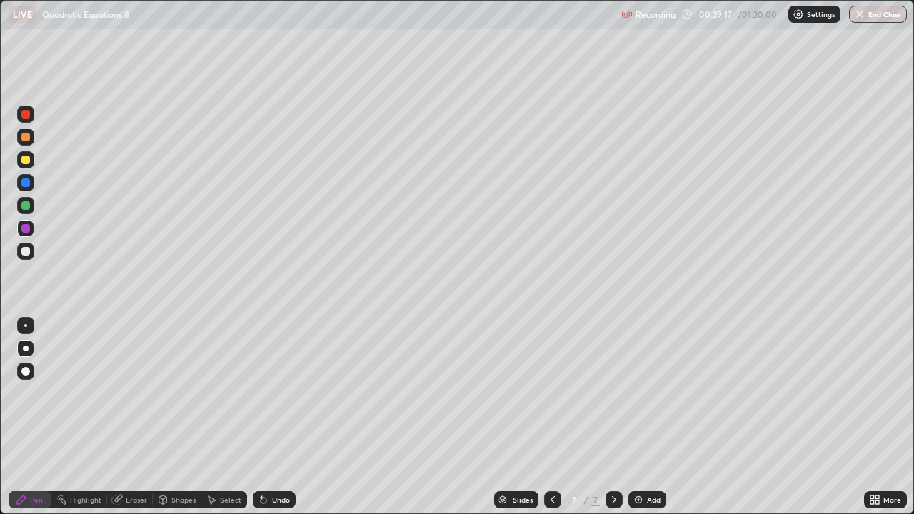
click at [26, 207] on div at bounding box center [25, 205] width 9 height 9
click at [26, 183] on div at bounding box center [25, 183] width 9 height 9
click at [126, 417] on div "Eraser" at bounding box center [136, 499] width 21 height 7
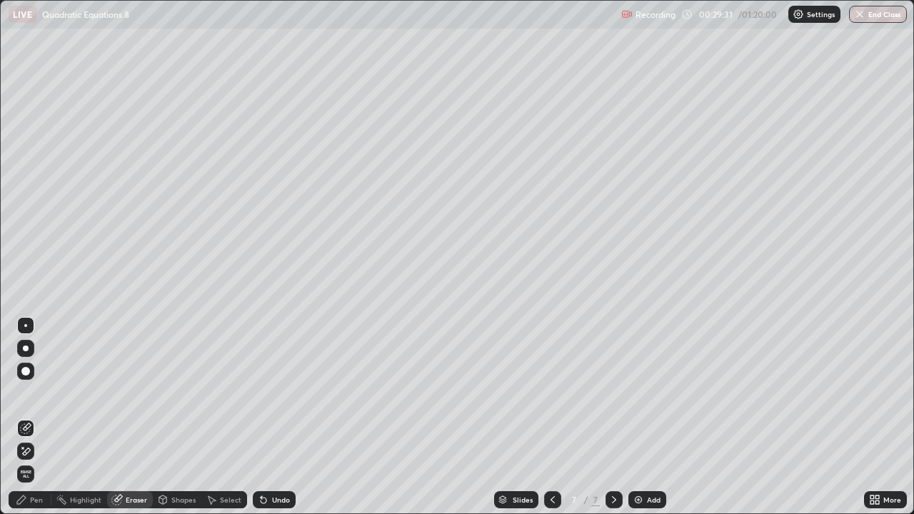
click at [34, 417] on div "Pen" at bounding box center [36, 499] width 13 height 7
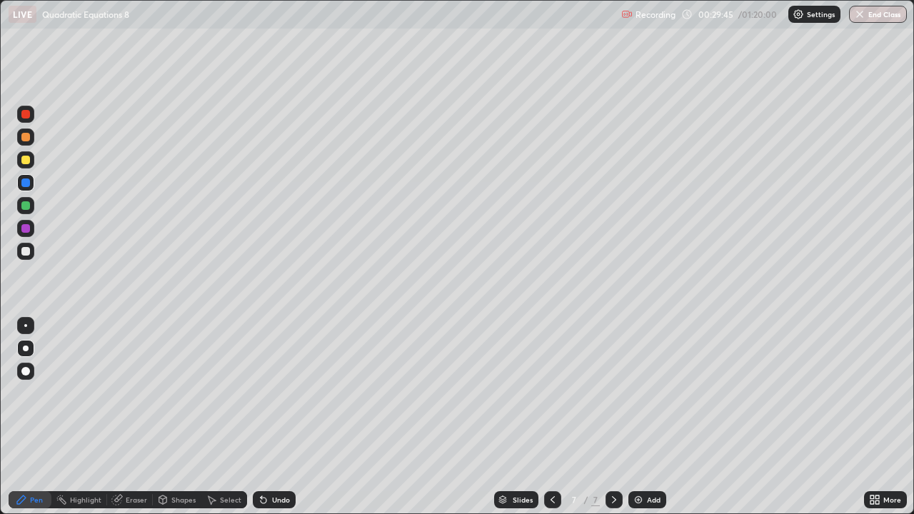
click at [253, 417] on div "Undo" at bounding box center [274, 499] width 43 height 17
click at [263, 417] on icon at bounding box center [264, 501] width 6 height 6
click at [551, 417] on icon at bounding box center [552, 499] width 11 height 11
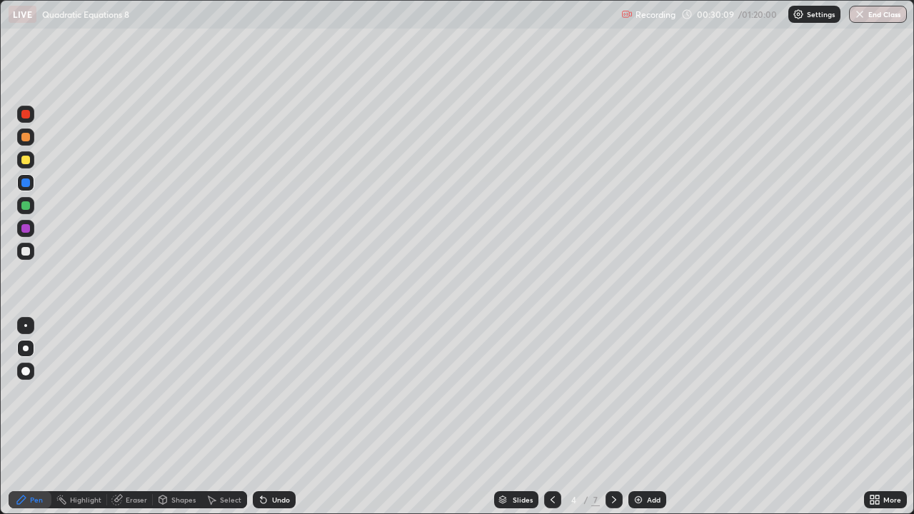
click at [611, 417] on icon at bounding box center [613, 499] width 11 height 11
click at [610, 417] on icon at bounding box center [613, 499] width 11 height 11
click at [613, 417] on icon at bounding box center [613, 499] width 11 height 11
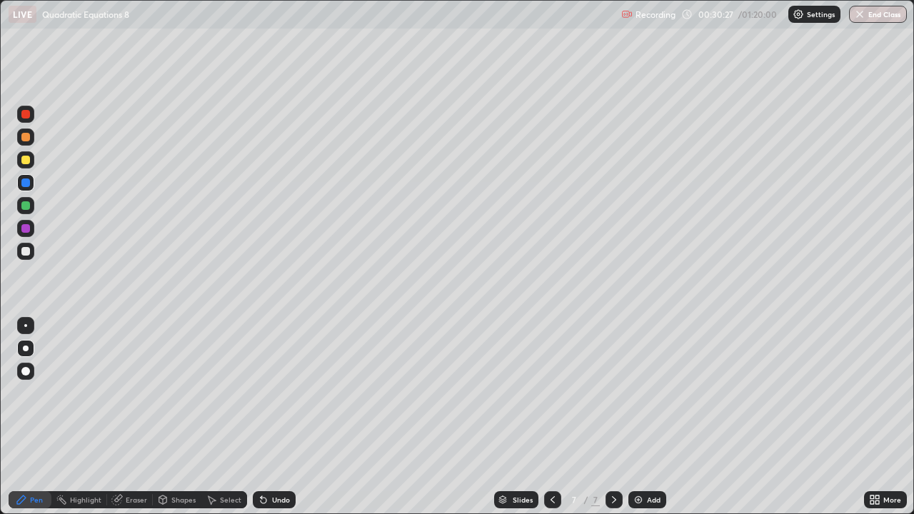
click at [26, 251] on div at bounding box center [25, 251] width 9 height 9
click at [278, 417] on div "Undo" at bounding box center [281, 499] width 18 height 7
click at [29, 114] on div at bounding box center [25, 114] width 9 height 9
click at [283, 417] on div "Undo" at bounding box center [281, 499] width 18 height 7
click at [276, 417] on div "Undo" at bounding box center [281, 499] width 18 height 7
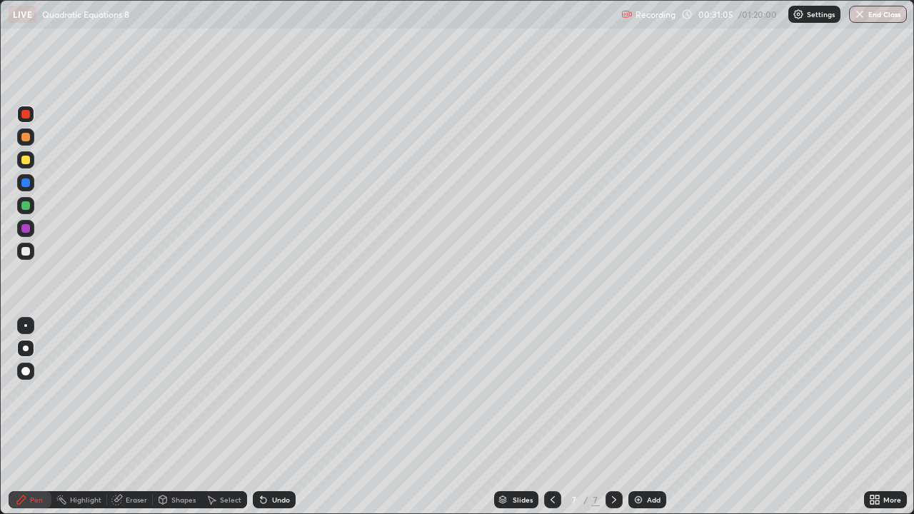
click at [25, 183] on div at bounding box center [25, 183] width 9 height 9
click at [25, 369] on div at bounding box center [25, 371] width 9 height 9
click at [33, 159] on div at bounding box center [25, 159] width 17 height 17
click at [611, 417] on icon at bounding box center [613, 499] width 11 height 11
click at [634, 417] on img at bounding box center [638, 499] width 11 height 11
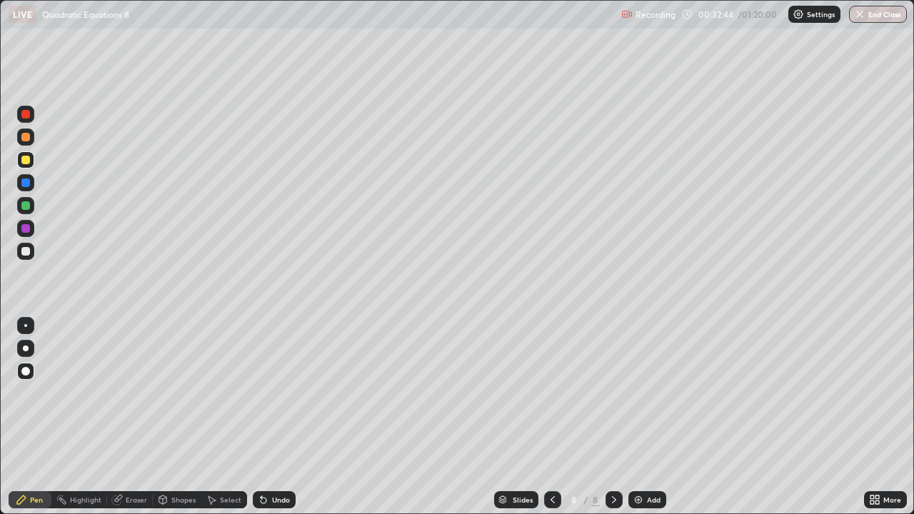
click at [268, 417] on div "Undo" at bounding box center [274, 499] width 43 height 17
click at [261, 417] on icon at bounding box center [264, 501] width 6 height 6
click at [136, 417] on div "Eraser" at bounding box center [136, 499] width 21 height 7
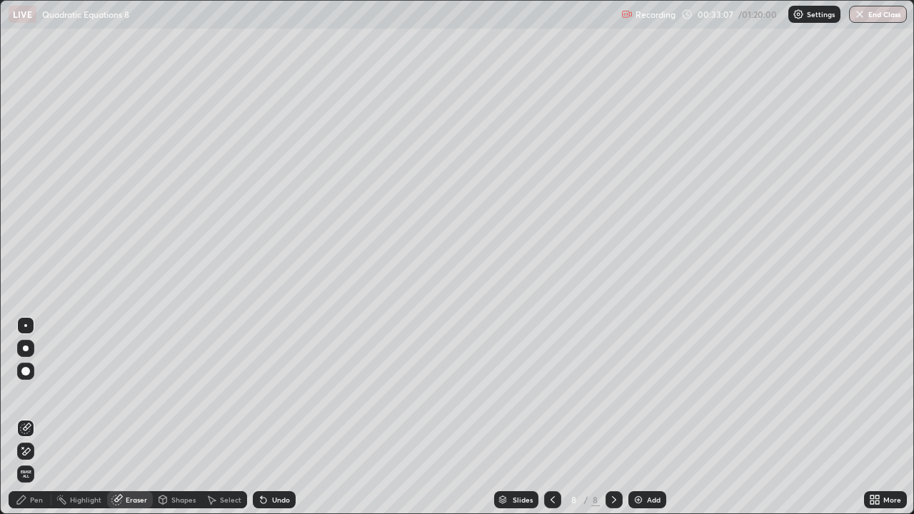
click at [26, 417] on div "Pen" at bounding box center [30, 499] width 43 height 17
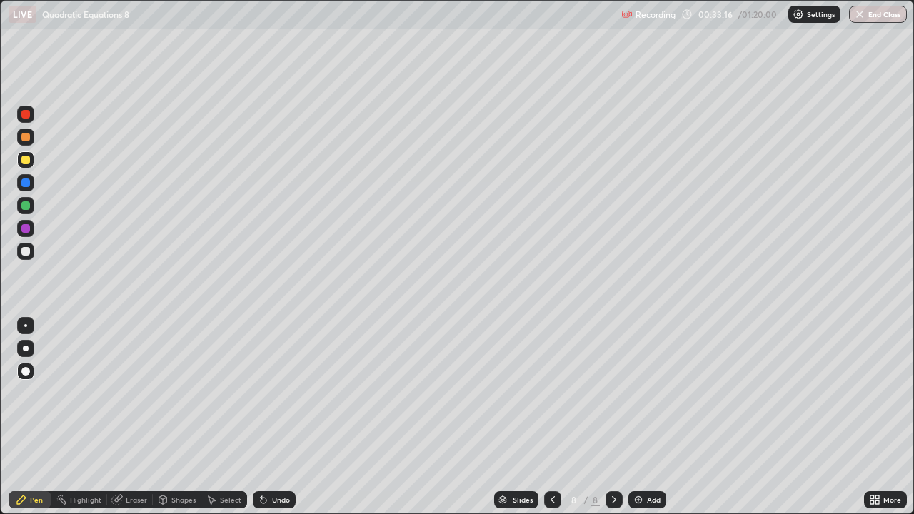
click at [25, 257] on div at bounding box center [25, 251] width 17 height 17
click at [26, 348] on div at bounding box center [26, 349] width 6 height 6
click at [24, 207] on div at bounding box center [25, 205] width 9 height 9
click at [26, 228] on div at bounding box center [25, 228] width 9 height 9
click at [25, 208] on div at bounding box center [25, 205] width 9 height 9
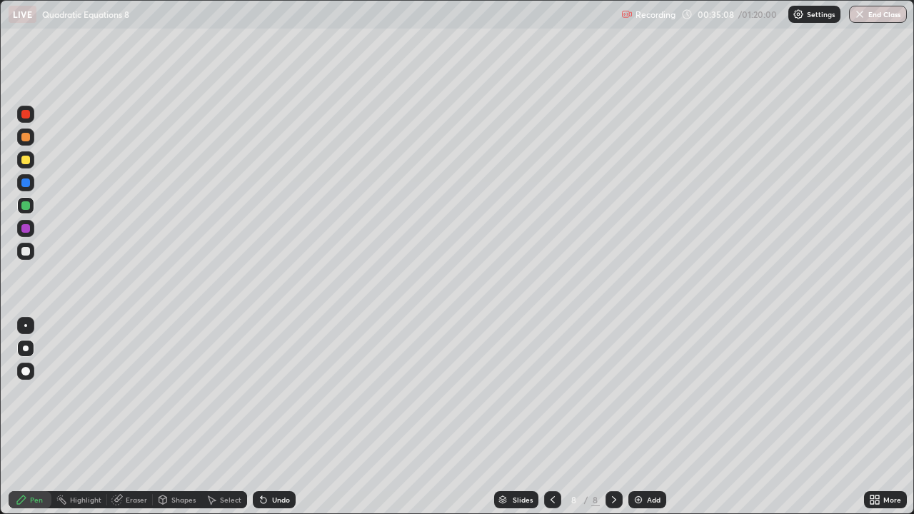
click at [139, 417] on div "Eraser" at bounding box center [136, 499] width 21 height 7
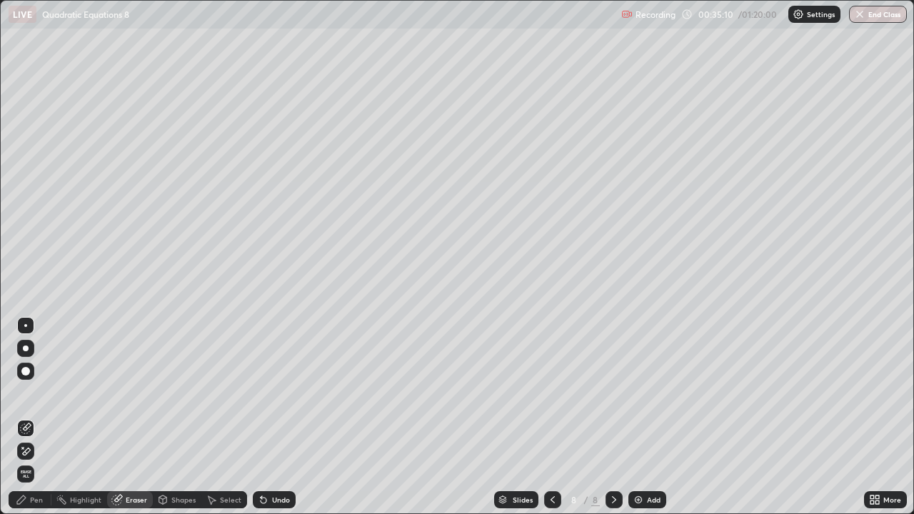
click at [36, 417] on div "Pen" at bounding box center [36, 499] width 13 height 7
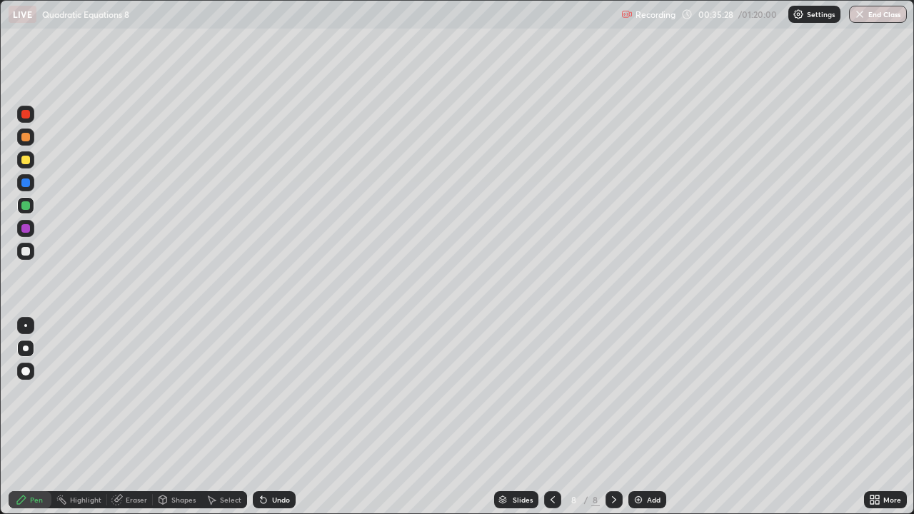
click at [31, 255] on div at bounding box center [25, 251] width 17 height 17
click at [26, 229] on div at bounding box center [25, 228] width 9 height 9
click at [28, 161] on div at bounding box center [25, 160] width 9 height 9
click at [26, 143] on div at bounding box center [25, 137] width 17 height 17
click at [26, 184] on div at bounding box center [25, 183] width 9 height 9
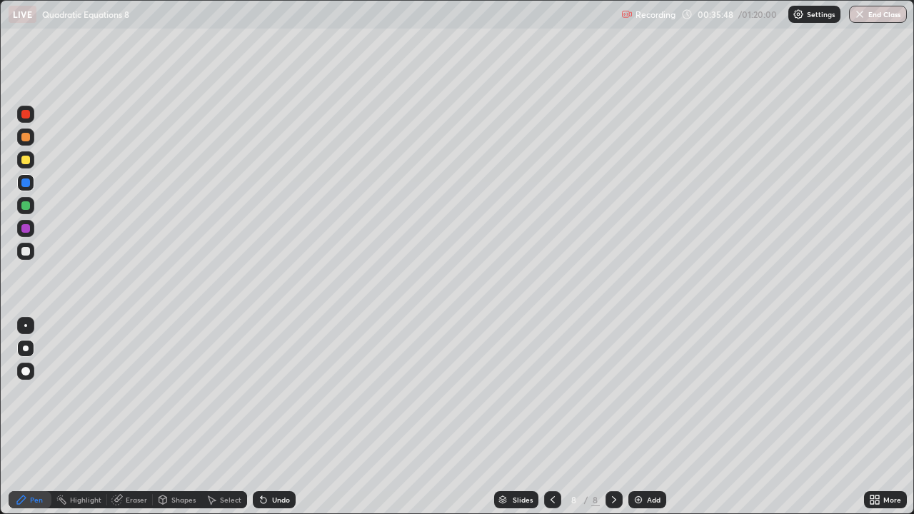
click at [206, 417] on div "Select" at bounding box center [224, 500] width 46 height 29
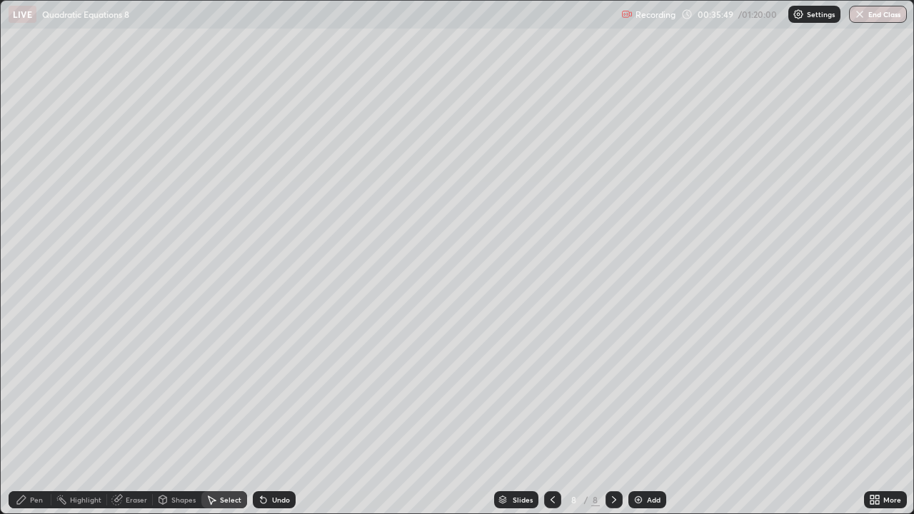
click at [206, 417] on div "Select" at bounding box center [224, 500] width 46 height 29
click at [194, 417] on div "0 ° Undo Copy Duplicate Duplicate to new slide Delete" at bounding box center [457, 257] width 913 height 513
click at [39, 417] on div "Pen" at bounding box center [36, 499] width 13 height 7
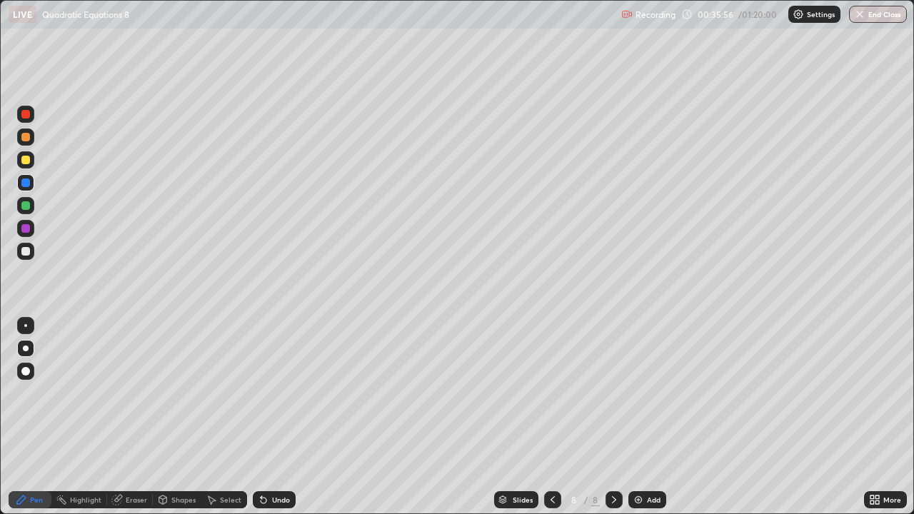
click at [27, 250] on div at bounding box center [25, 251] width 9 height 9
click at [26, 229] on div at bounding box center [25, 228] width 9 height 9
click at [26, 114] on div at bounding box center [25, 114] width 9 height 9
click at [23, 376] on div at bounding box center [25, 371] width 17 height 17
click at [281, 417] on div "Undo" at bounding box center [281, 499] width 18 height 7
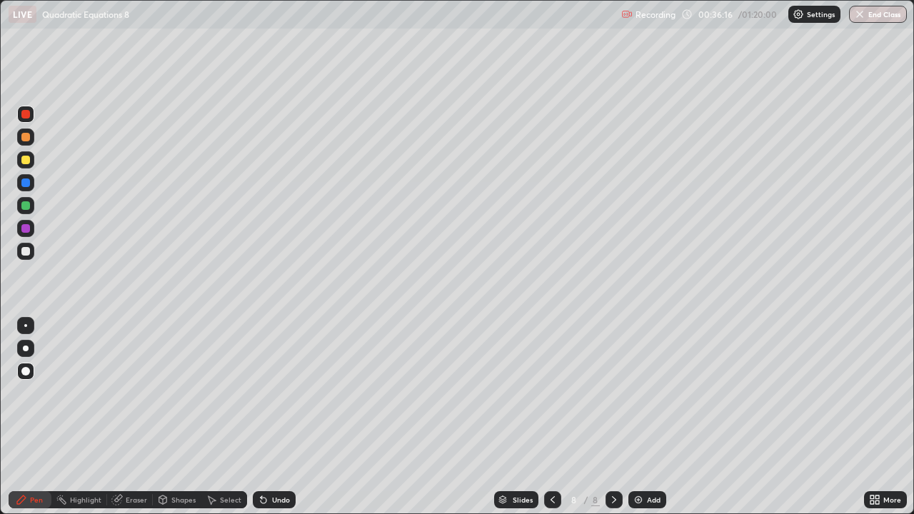
click at [278, 417] on div "Undo" at bounding box center [281, 499] width 18 height 7
click at [283, 417] on div "Undo" at bounding box center [281, 499] width 18 height 7
click at [26, 184] on div at bounding box center [25, 183] width 9 height 9
click at [27, 368] on div at bounding box center [25, 371] width 9 height 9
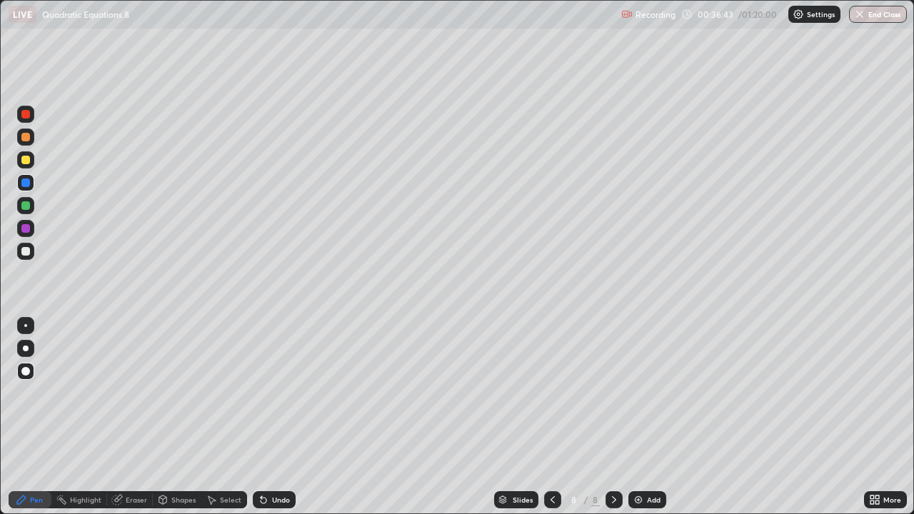
click at [28, 116] on div at bounding box center [25, 114] width 9 height 9
click at [24, 253] on div at bounding box center [25, 251] width 9 height 9
click at [26, 181] on div at bounding box center [25, 183] width 9 height 9
click at [25, 164] on div at bounding box center [25, 160] width 9 height 9
click at [26, 350] on div at bounding box center [26, 349] width 6 height 6
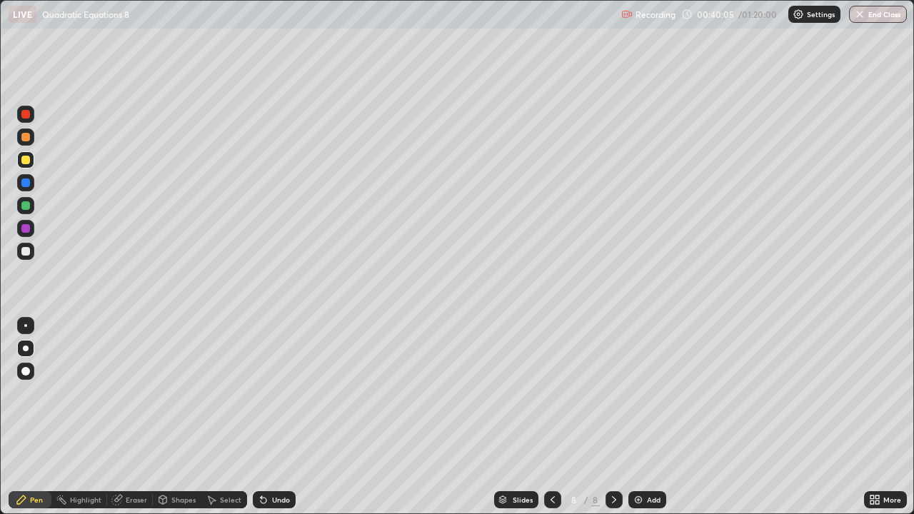
click at [613, 417] on icon at bounding box center [613, 499] width 11 height 11
click at [649, 417] on div "Add" at bounding box center [654, 499] width 14 height 7
click at [24, 354] on div at bounding box center [25, 348] width 17 height 17
click at [27, 348] on div at bounding box center [26, 349] width 6 height 6
click at [26, 252] on div at bounding box center [25, 251] width 9 height 9
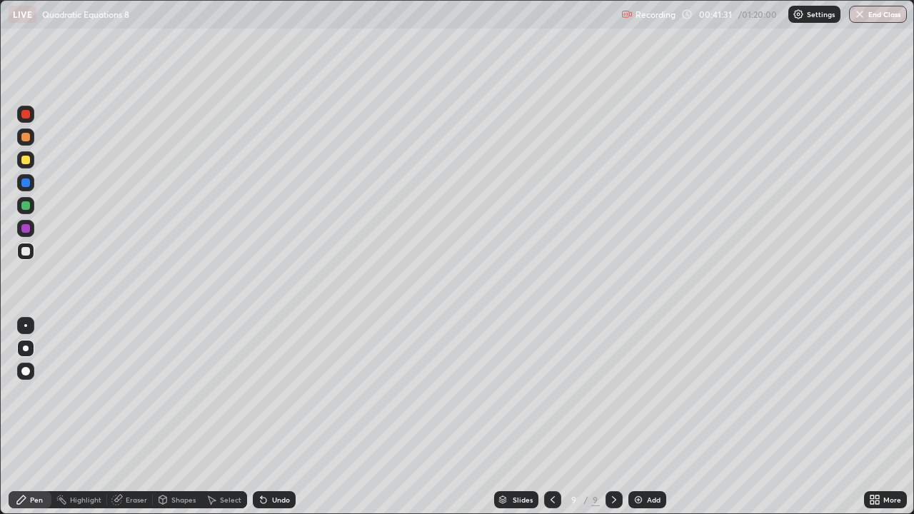
click at [129, 417] on div "Eraser" at bounding box center [136, 499] width 21 height 7
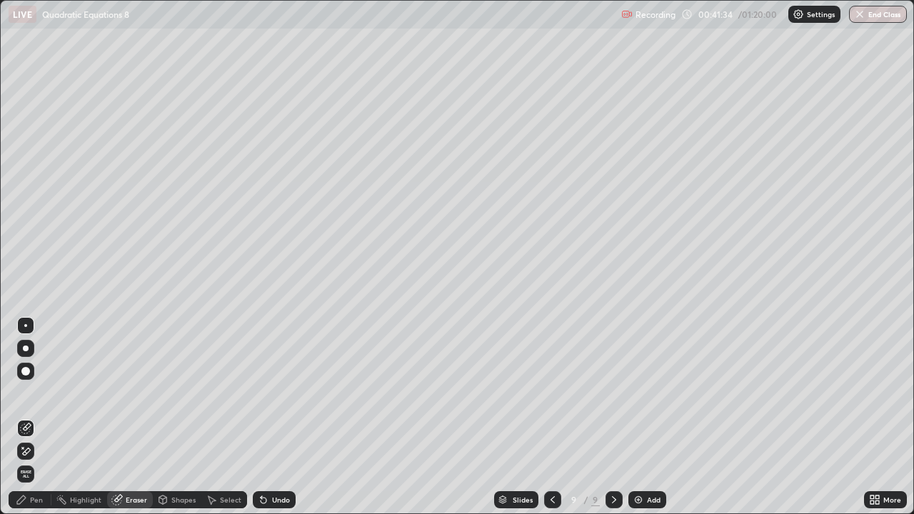
click at [30, 417] on div "Pen" at bounding box center [30, 499] width 43 height 17
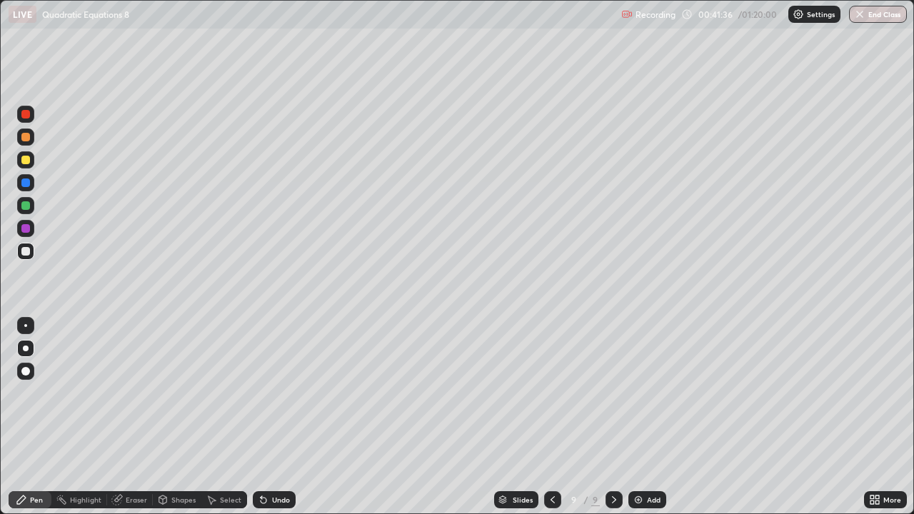
click at [24, 158] on div at bounding box center [25, 160] width 9 height 9
click at [220, 417] on div "Select" at bounding box center [230, 499] width 21 height 7
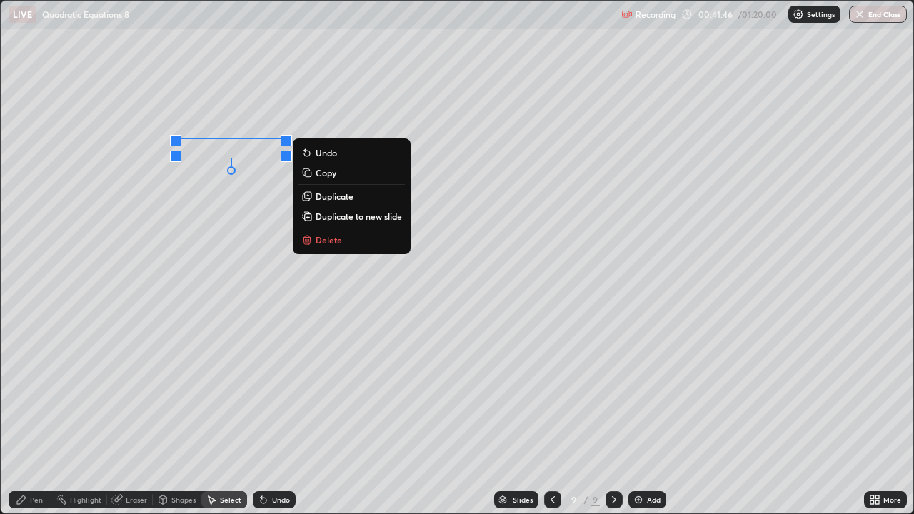
click at [31, 417] on div "Pen" at bounding box center [36, 499] width 13 height 7
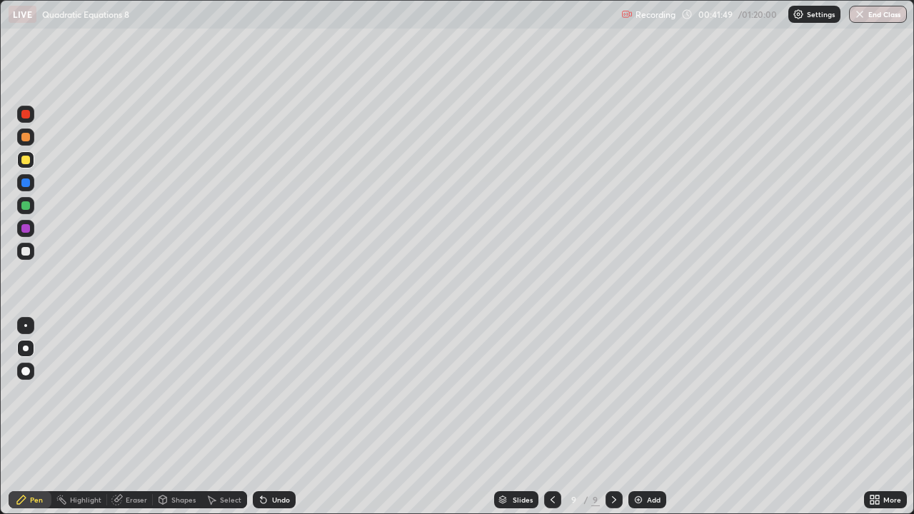
click at [25, 251] on div at bounding box center [25, 251] width 9 height 9
click at [275, 417] on div "Undo" at bounding box center [281, 499] width 18 height 7
click at [226, 417] on div "Select" at bounding box center [230, 499] width 21 height 7
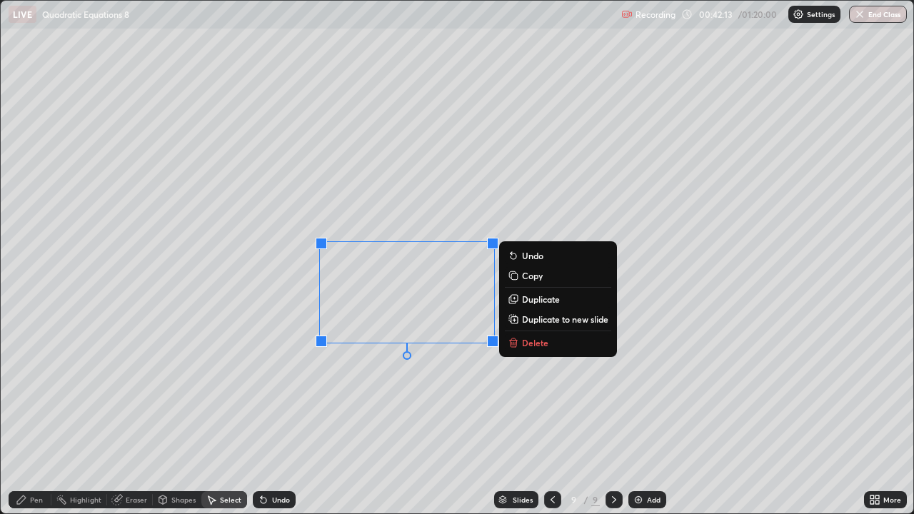
click at [348, 417] on div "0 ° Undo Copy Duplicate Duplicate to new slide Delete" at bounding box center [457, 257] width 913 height 513
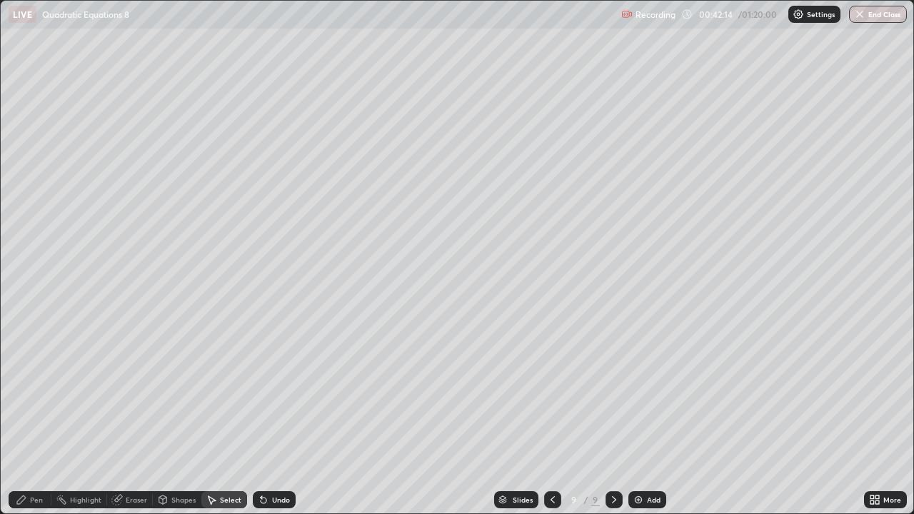
click at [56, 417] on icon at bounding box center [61, 499] width 11 height 11
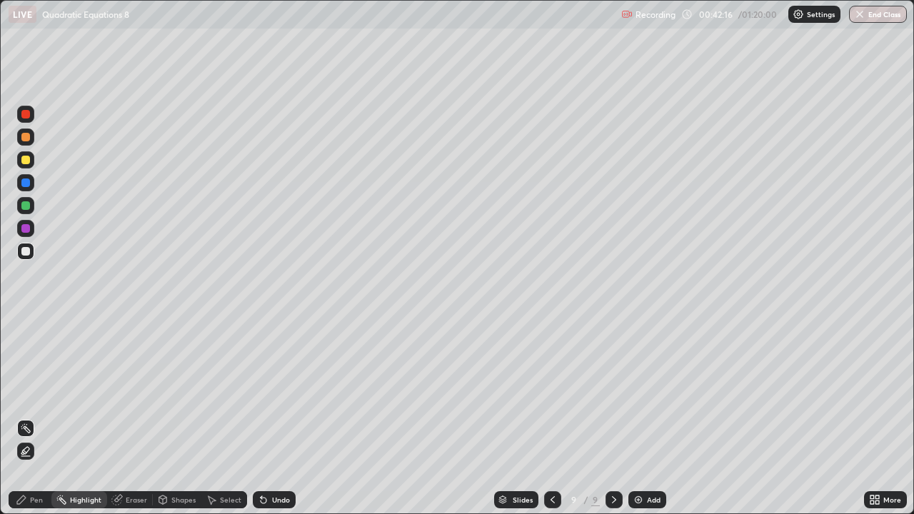
click at [171, 417] on div "Shapes" at bounding box center [183, 499] width 24 height 7
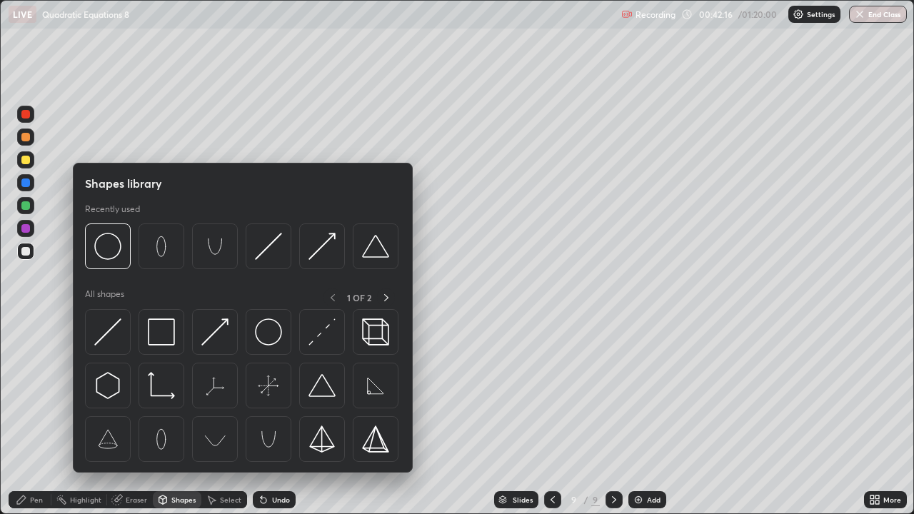
click at [215, 417] on icon at bounding box center [211, 499] width 11 height 11
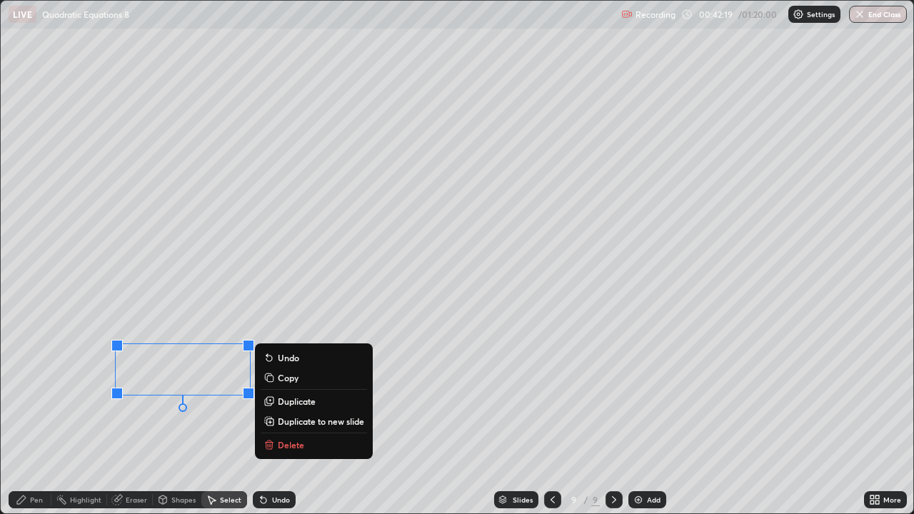
click at [32, 417] on div "Pen" at bounding box center [36, 499] width 13 height 7
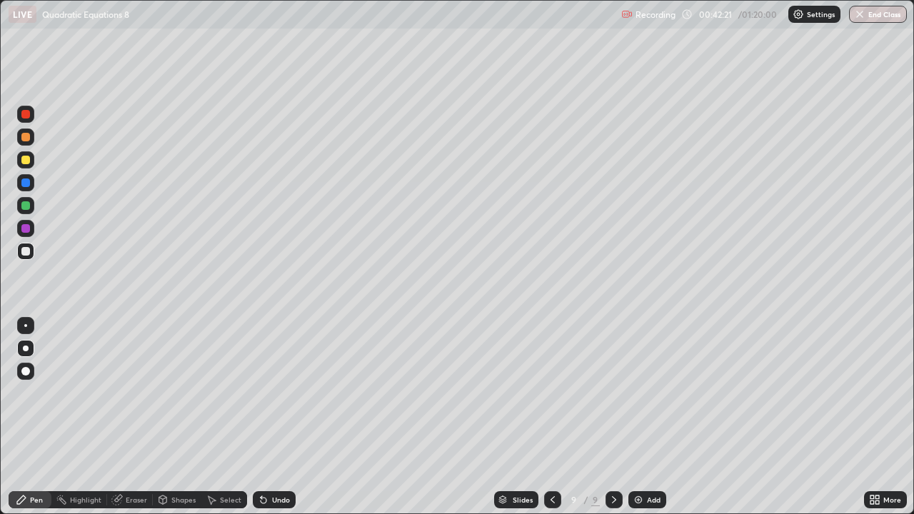
click at [27, 252] on div at bounding box center [25, 251] width 9 height 9
click at [28, 228] on div at bounding box center [25, 228] width 9 height 9
click at [26, 253] on div at bounding box center [25, 251] width 9 height 9
click at [26, 206] on div at bounding box center [25, 205] width 9 height 9
click at [133, 417] on div "Eraser" at bounding box center [136, 499] width 21 height 7
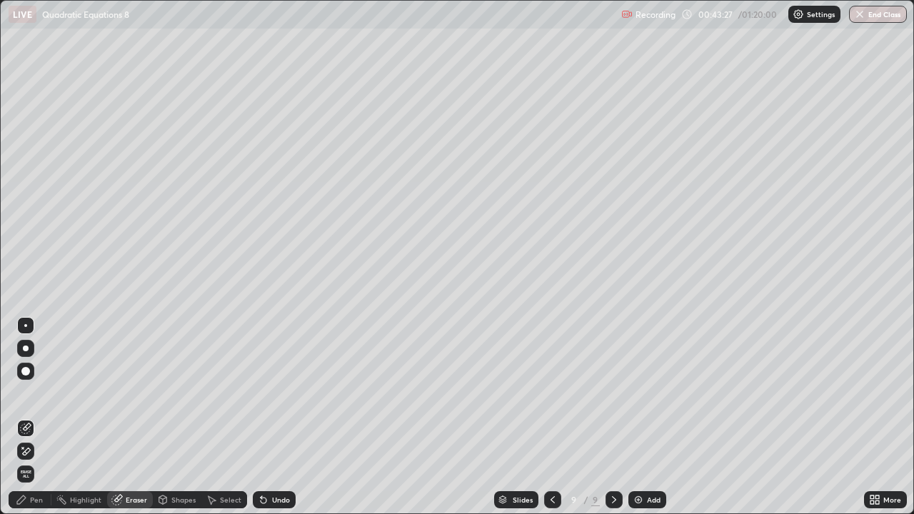
click at [26, 417] on icon at bounding box center [21, 499] width 11 height 11
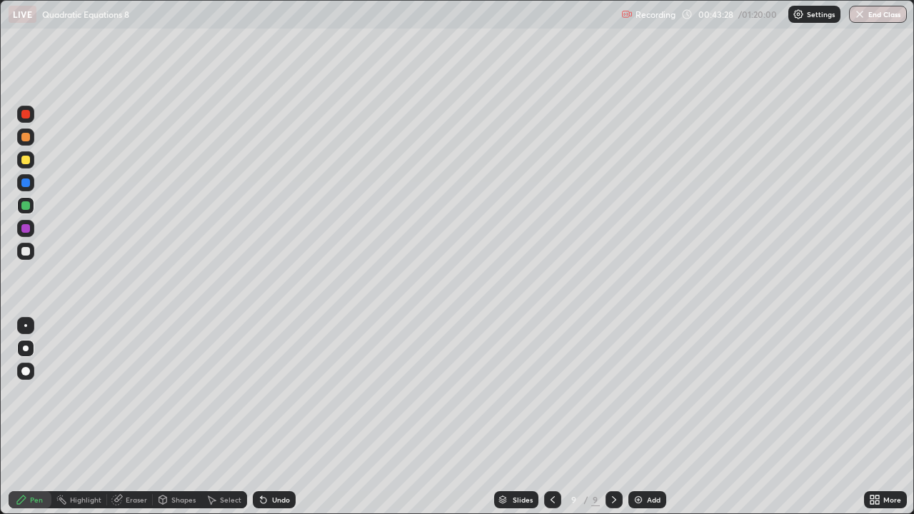
click at [27, 119] on div at bounding box center [25, 114] width 17 height 17
click at [26, 371] on div at bounding box center [25, 371] width 9 height 9
click at [26, 206] on div at bounding box center [25, 205] width 9 height 9
click at [29, 230] on div at bounding box center [25, 228] width 9 height 9
click at [29, 253] on div at bounding box center [25, 251] width 9 height 9
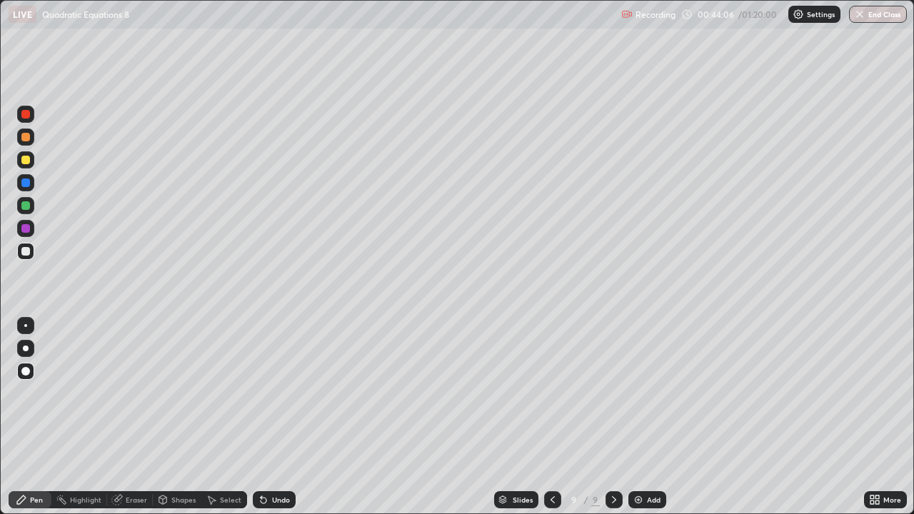
click at [27, 207] on div at bounding box center [25, 205] width 9 height 9
click at [28, 348] on div at bounding box center [26, 349] width 6 height 6
click at [26, 160] on div at bounding box center [25, 160] width 9 height 9
click at [26, 350] on div at bounding box center [26, 349] width 6 height 6
click at [608, 417] on icon at bounding box center [613, 499] width 11 height 11
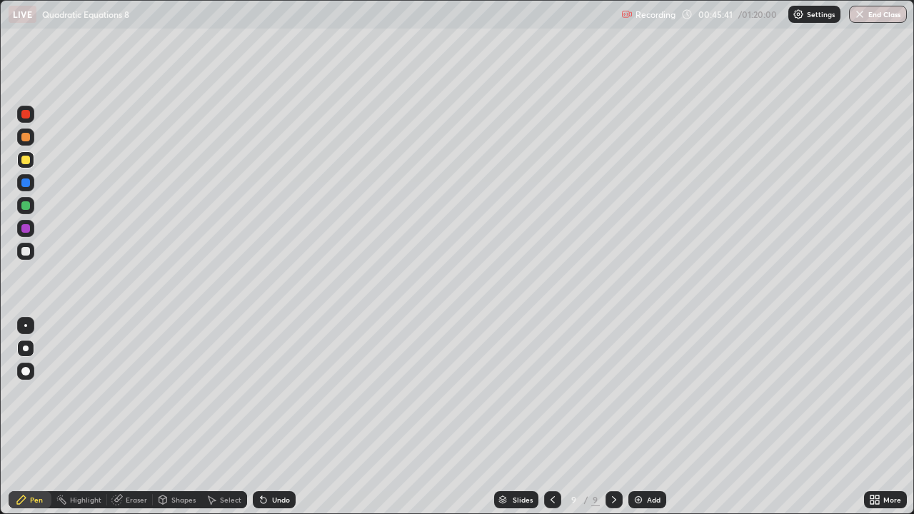
click at [637, 417] on img at bounding box center [638, 499] width 11 height 11
click at [273, 417] on div "Undo" at bounding box center [281, 499] width 18 height 7
click at [266, 417] on icon at bounding box center [263, 499] width 11 height 11
click at [268, 417] on div "Undo" at bounding box center [274, 499] width 43 height 17
click at [29, 255] on div at bounding box center [25, 251] width 17 height 17
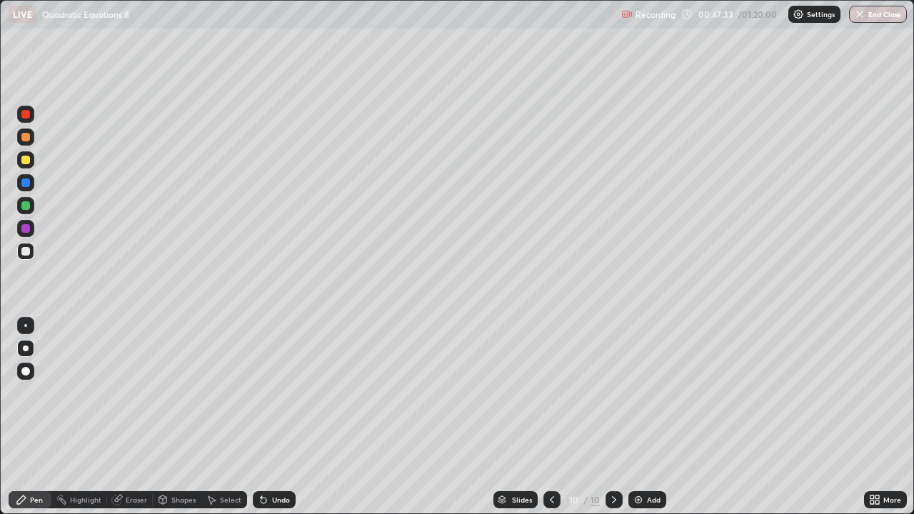
click at [26, 229] on div at bounding box center [25, 228] width 9 height 9
click at [27, 251] on div at bounding box center [25, 251] width 9 height 9
click at [230, 417] on div "Select" at bounding box center [230, 499] width 21 height 7
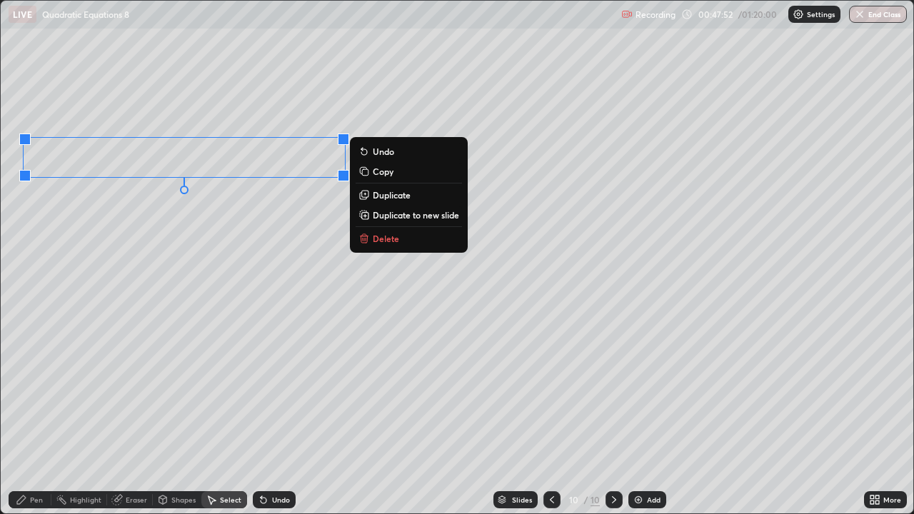
click at [144, 291] on div "0 ° Undo Copy Duplicate Duplicate to new slide Delete" at bounding box center [457, 257] width 913 height 513
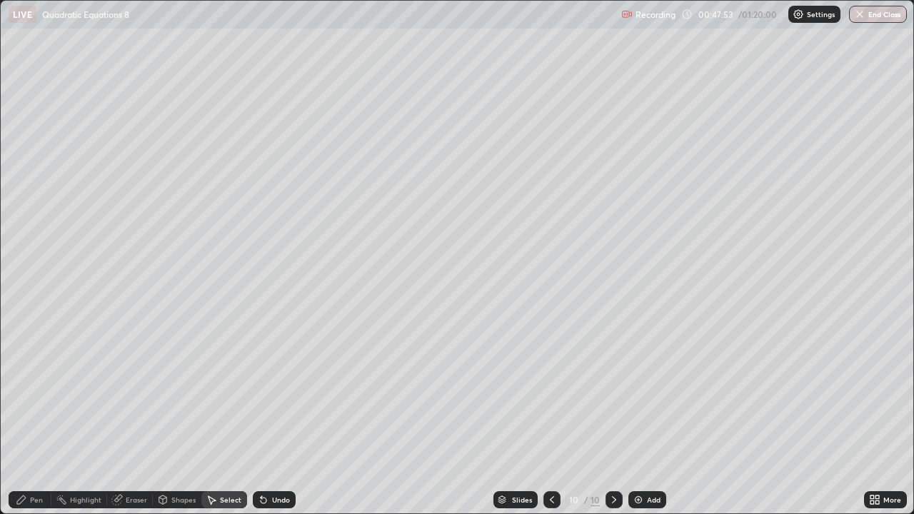
click at [34, 417] on div "Pen" at bounding box center [36, 499] width 13 height 7
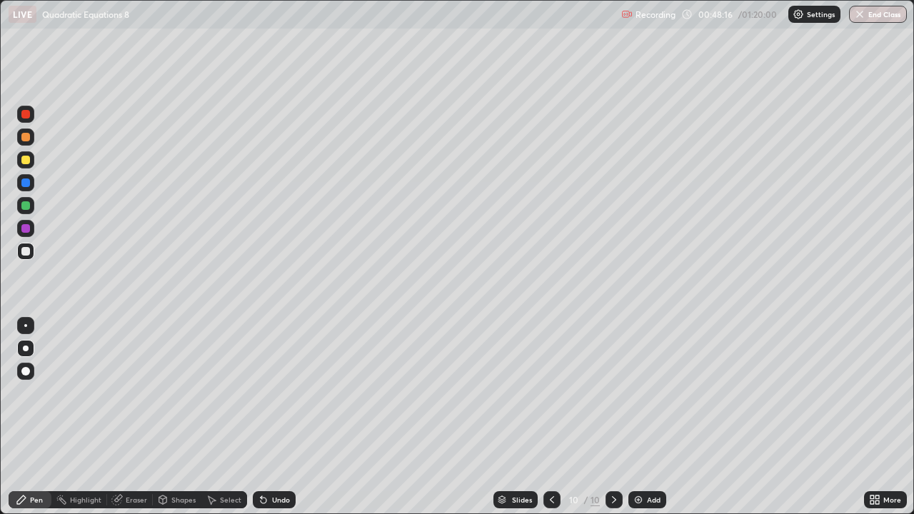
click at [23, 253] on div at bounding box center [25, 251] width 9 height 9
click at [25, 228] on div at bounding box center [25, 228] width 9 height 9
click at [26, 208] on div at bounding box center [25, 205] width 9 height 9
click at [26, 161] on div at bounding box center [25, 160] width 9 height 9
click at [25, 162] on div at bounding box center [25, 160] width 9 height 9
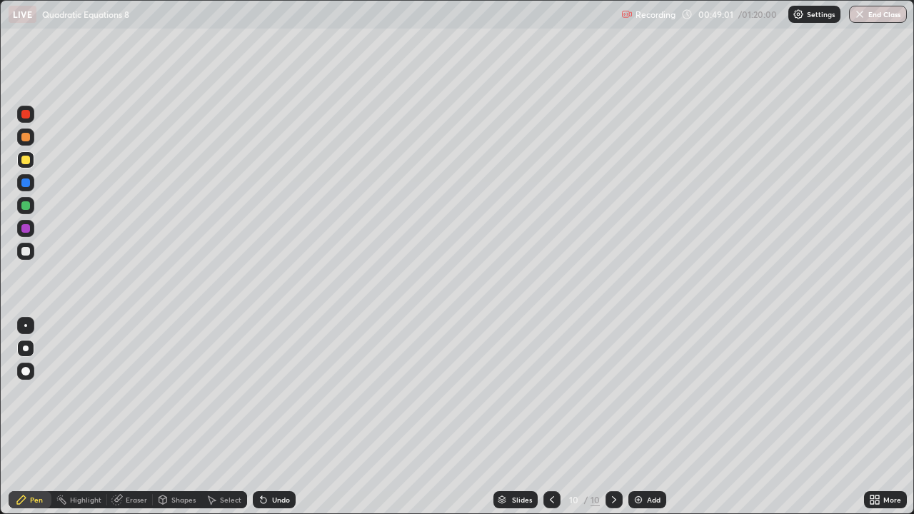
click at [26, 252] on div at bounding box center [25, 251] width 9 height 9
click at [24, 208] on div at bounding box center [25, 205] width 9 height 9
click at [29, 248] on div at bounding box center [25, 251] width 9 height 9
click at [24, 136] on div at bounding box center [25, 137] width 9 height 9
click at [26, 326] on div at bounding box center [25, 325] width 3 height 3
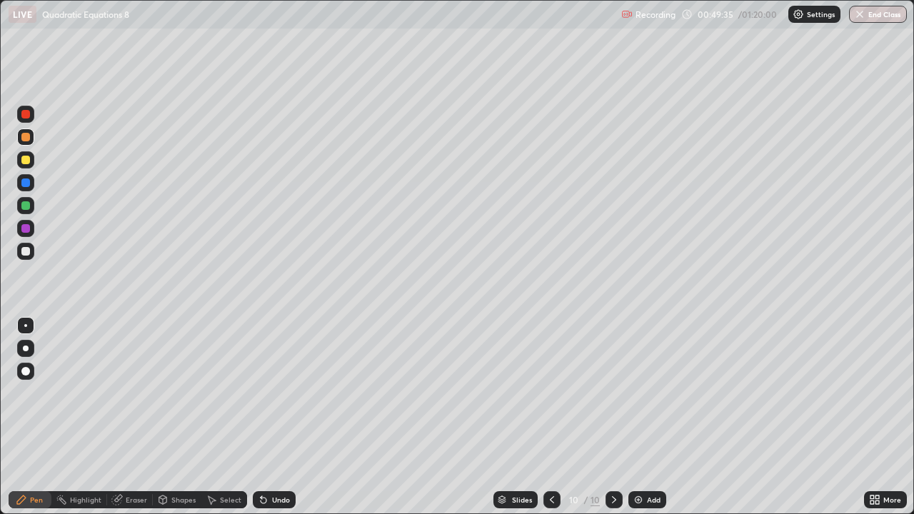
click at [132, 417] on div "Eraser" at bounding box center [136, 499] width 21 height 7
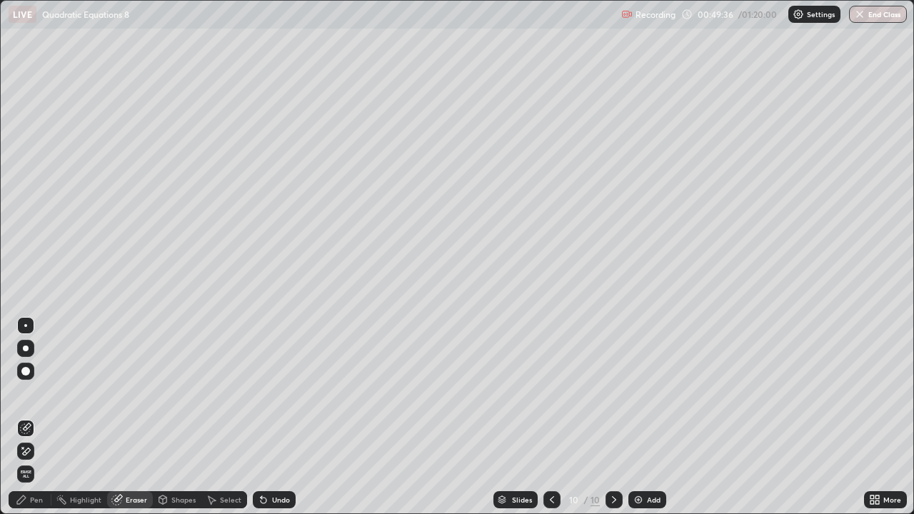
click at [38, 417] on div "Pen" at bounding box center [36, 499] width 13 height 7
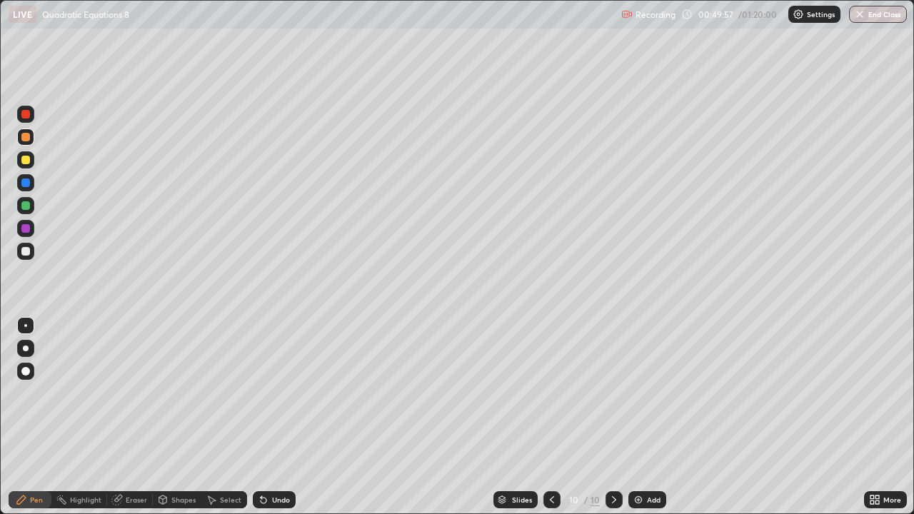
click at [276, 417] on div "Undo" at bounding box center [281, 499] width 18 height 7
click at [283, 417] on div "Undo" at bounding box center [281, 499] width 18 height 7
click at [273, 417] on div "Undo" at bounding box center [281, 499] width 18 height 7
click at [263, 417] on icon at bounding box center [264, 501] width 6 height 6
click at [269, 417] on div "Undo" at bounding box center [274, 499] width 43 height 17
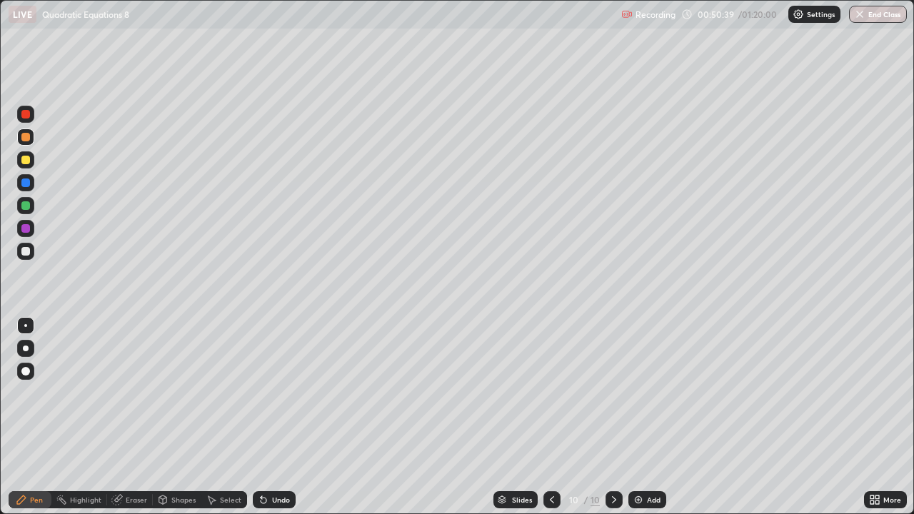
click at [272, 417] on div "Undo" at bounding box center [281, 499] width 18 height 7
click at [280, 417] on div "Undo" at bounding box center [281, 499] width 18 height 7
click at [26, 253] on div at bounding box center [25, 251] width 9 height 9
click at [277, 417] on div "Undo" at bounding box center [281, 499] width 18 height 7
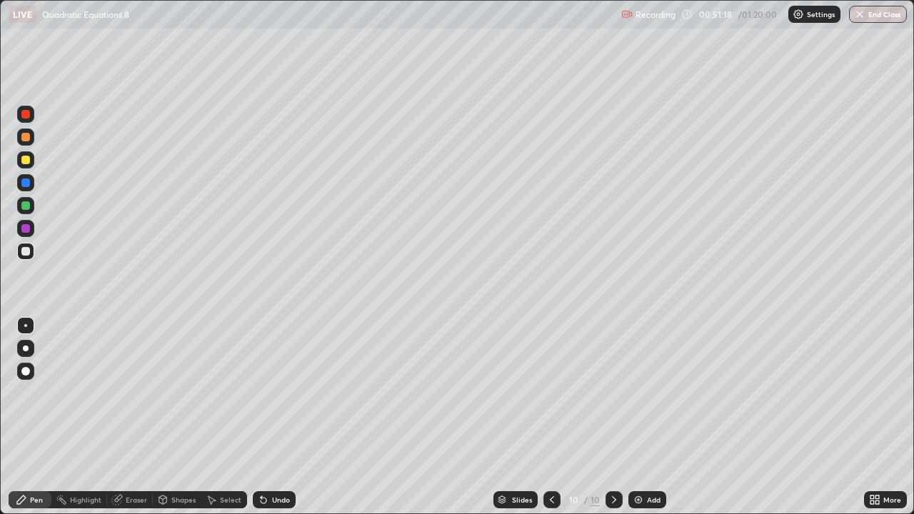
click at [280, 417] on div "Undo" at bounding box center [281, 499] width 18 height 7
click at [276, 417] on div "Undo" at bounding box center [281, 499] width 18 height 7
click at [278, 417] on div "Undo" at bounding box center [281, 499] width 18 height 7
click at [31, 229] on div at bounding box center [25, 228] width 17 height 17
click at [26, 252] on div at bounding box center [25, 251] width 9 height 9
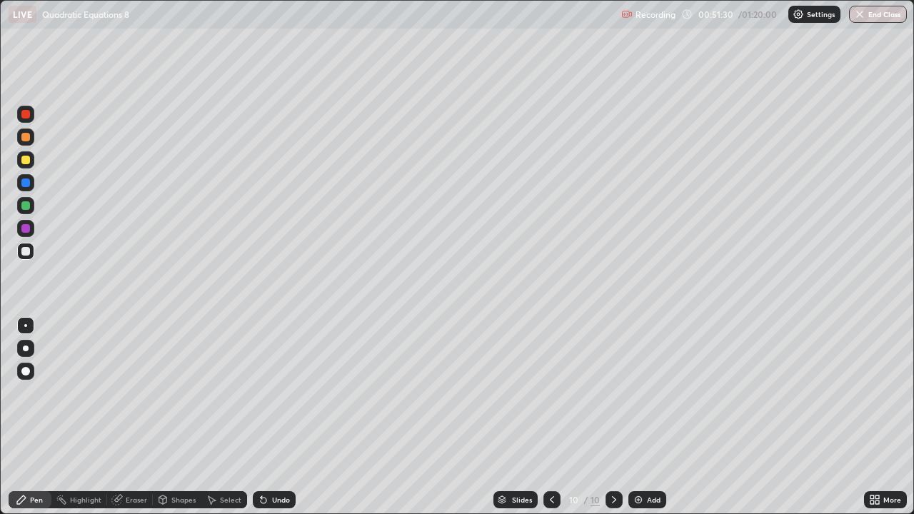
click at [28, 350] on div at bounding box center [25, 348] width 17 height 17
click at [28, 208] on div at bounding box center [25, 205] width 9 height 9
click at [645, 417] on div "Add" at bounding box center [647, 499] width 38 height 17
click at [551, 417] on icon at bounding box center [552, 499] width 11 height 11
click at [553, 417] on icon at bounding box center [552, 499] width 11 height 11
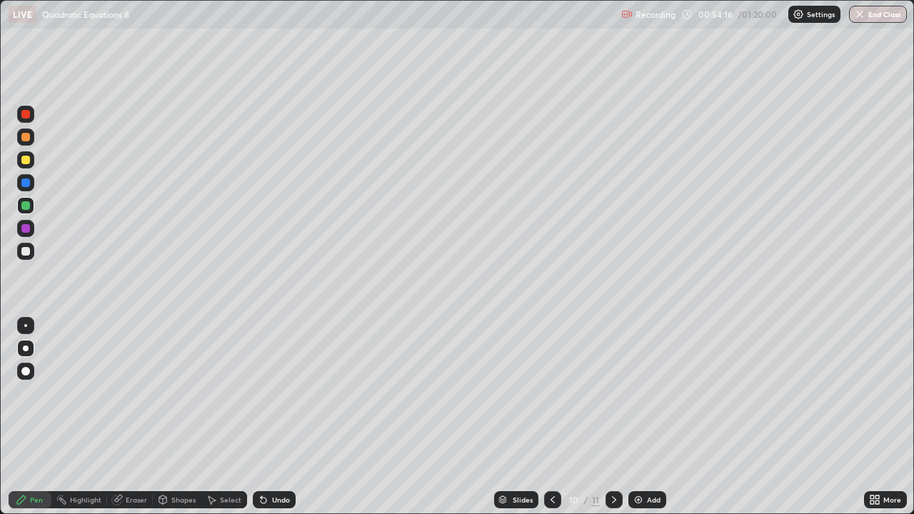
click at [555, 417] on icon at bounding box center [552, 499] width 11 height 11
click at [551, 417] on icon at bounding box center [552, 499] width 11 height 11
click at [551, 417] on icon at bounding box center [553, 499] width 4 height 7
click at [550, 417] on icon at bounding box center [552, 499] width 11 height 11
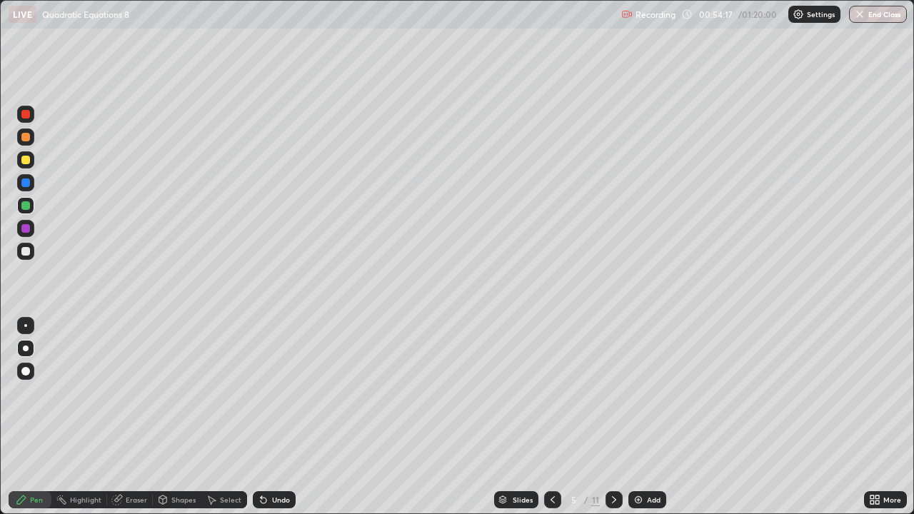
click at [551, 417] on icon at bounding box center [552, 499] width 11 height 11
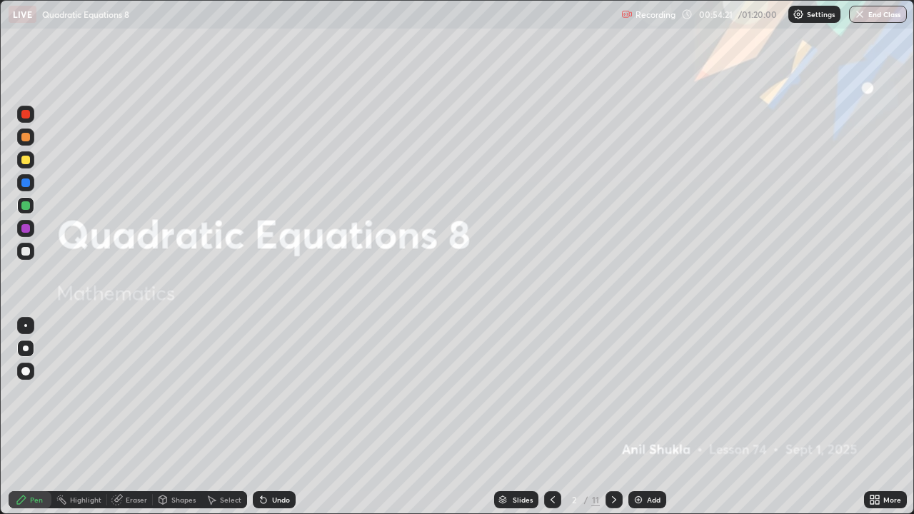
click at [20, 233] on div at bounding box center [25, 228] width 17 height 17
click at [613, 417] on icon at bounding box center [613, 499] width 11 height 11
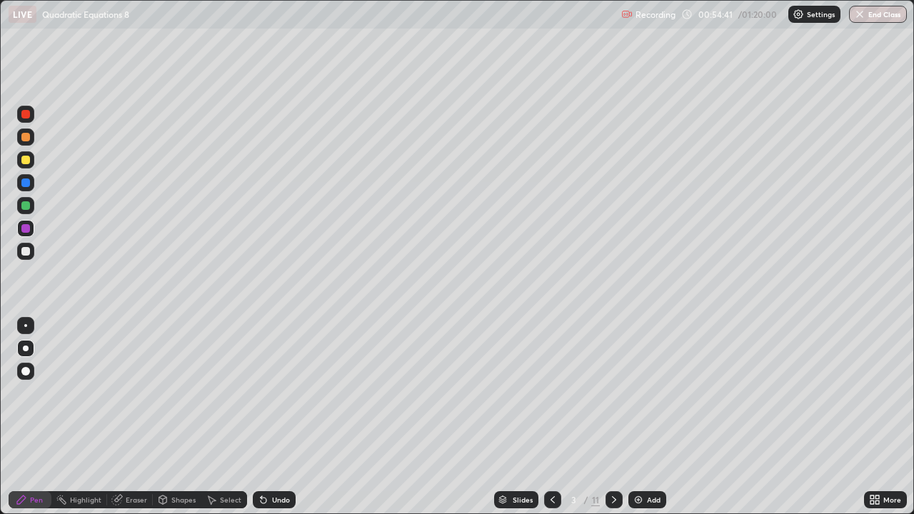
click at [613, 417] on icon at bounding box center [613, 499] width 11 height 11
click at [608, 417] on icon at bounding box center [613, 499] width 11 height 11
click at [613, 417] on icon at bounding box center [613, 499] width 11 height 11
click at [610, 417] on div at bounding box center [613, 499] width 17 height 17
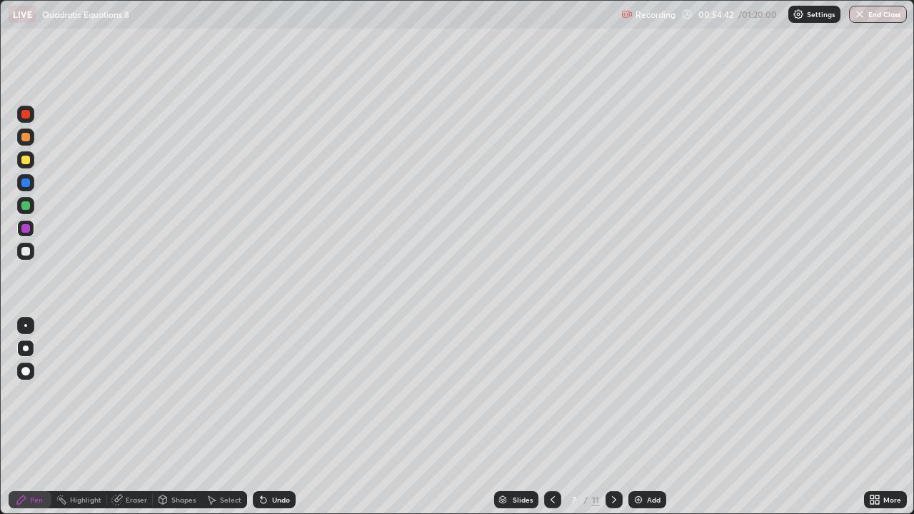
click at [610, 417] on div at bounding box center [613, 499] width 17 height 17
click at [609, 417] on div at bounding box center [613, 499] width 17 height 17
click at [552, 417] on icon at bounding box center [552, 499] width 11 height 11
click at [26, 254] on div at bounding box center [25, 251] width 9 height 9
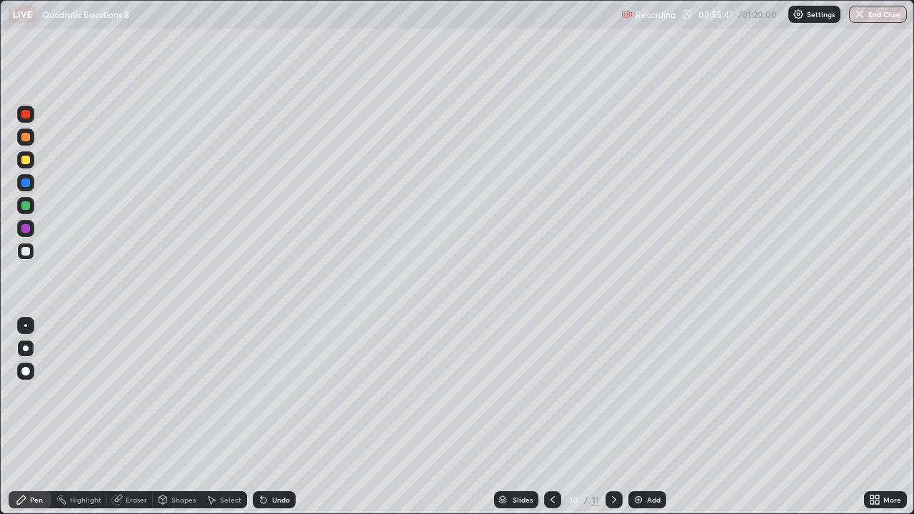
click at [28, 186] on div at bounding box center [25, 183] width 9 height 9
click at [281, 417] on div "Undo" at bounding box center [281, 499] width 18 height 7
click at [276, 417] on div "Undo" at bounding box center [274, 499] width 43 height 17
click at [282, 417] on div "Undo" at bounding box center [274, 499] width 43 height 17
click at [278, 417] on div "Undo" at bounding box center [281, 499] width 18 height 7
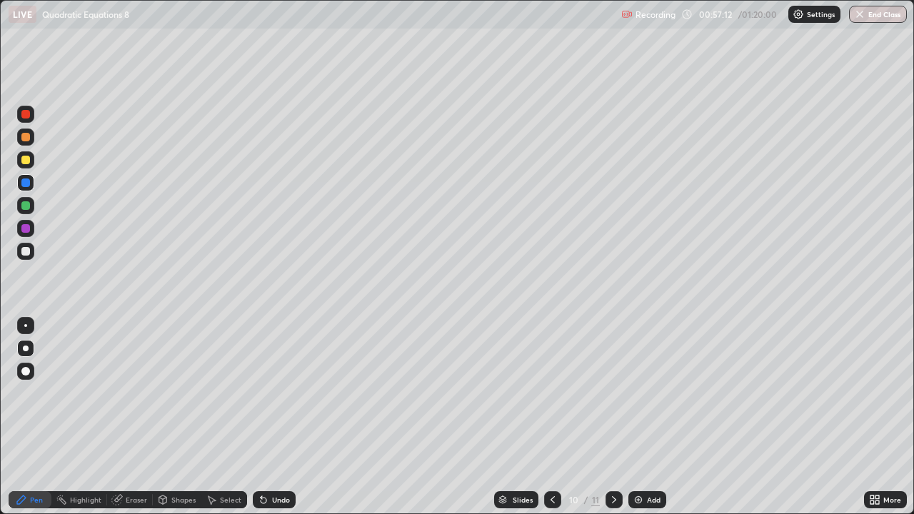
click at [276, 417] on div "Undo" at bounding box center [281, 499] width 18 height 7
click at [276, 417] on div "Undo" at bounding box center [274, 499] width 43 height 17
click at [278, 417] on div "Undo" at bounding box center [274, 499] width 43 height 17
click at [277, 417] on div "Undo" at bounding box center [274, 499] width 43 height 17
click at [272, 417] on div "Undo" at bounding box center [281, 499] width 18 height 7
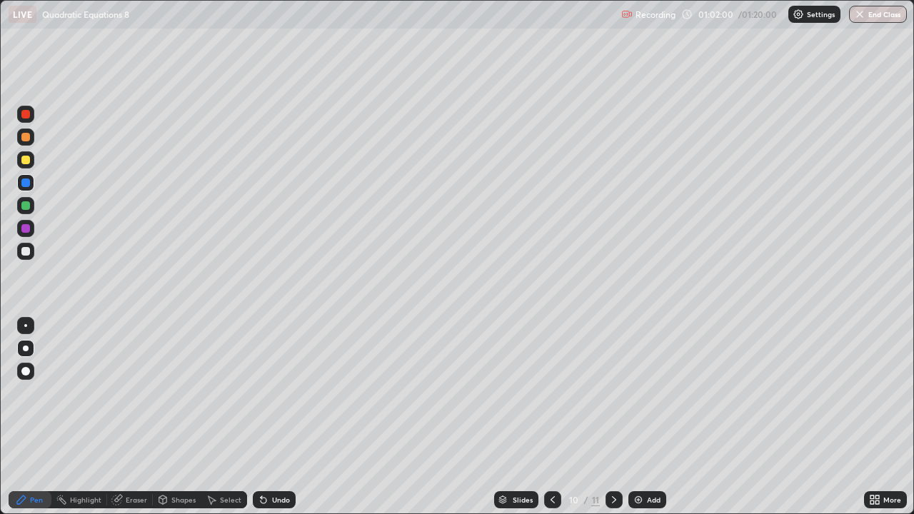
click at [613, 417] on icon at bounding box center [614, 499] width 4 height 7
click at [551, 417] on icon at bounding box center [552, 499] width 11 height 11
click at [612, 417] on icon at bounding box center [613, 499] width 11 height 11
click at [29, 163] on div at bounding box center [25, 160] width 9 height 9
click at [551, 417] on icon at bounding box center [552, 499] width 11 height 11
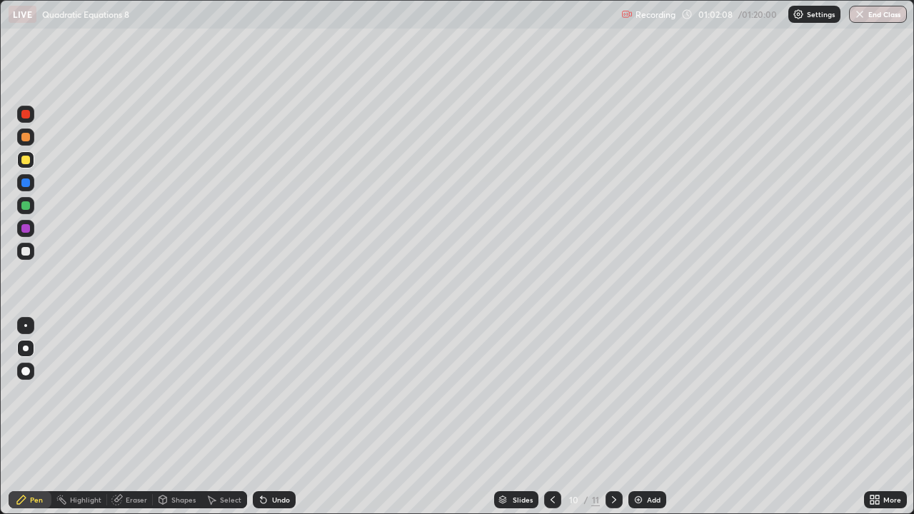
click at [615, 417] on icon at bounding box center [613, 499] width 11 height 11
click at [25, 253] on div at bounding box center [25, 251] width 9 height 9
click at [220, 417] on div "Select" at bounding box center [230, 499] width 21 height 7
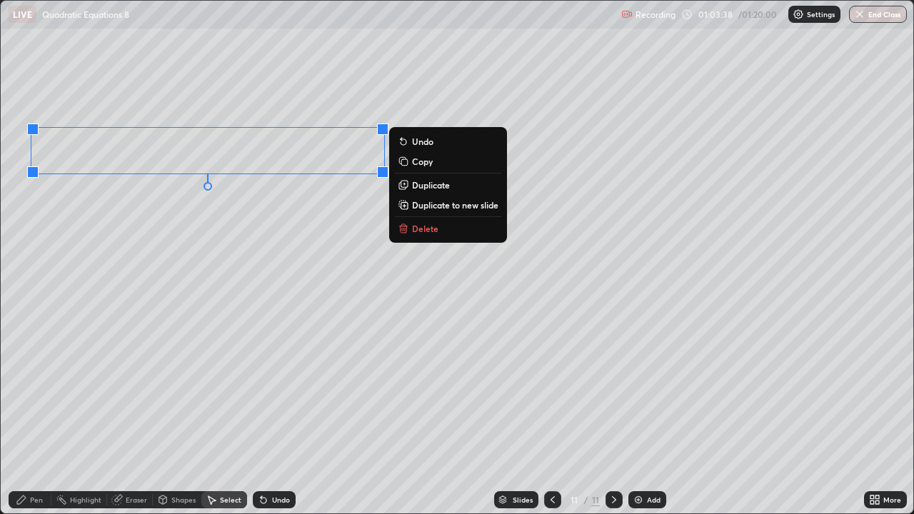
click at [120, 311] on div "0 ° Undo Copy Duplicate Duplicate to new slide Delete" at bounding box center [457, 257] width 913 height 513
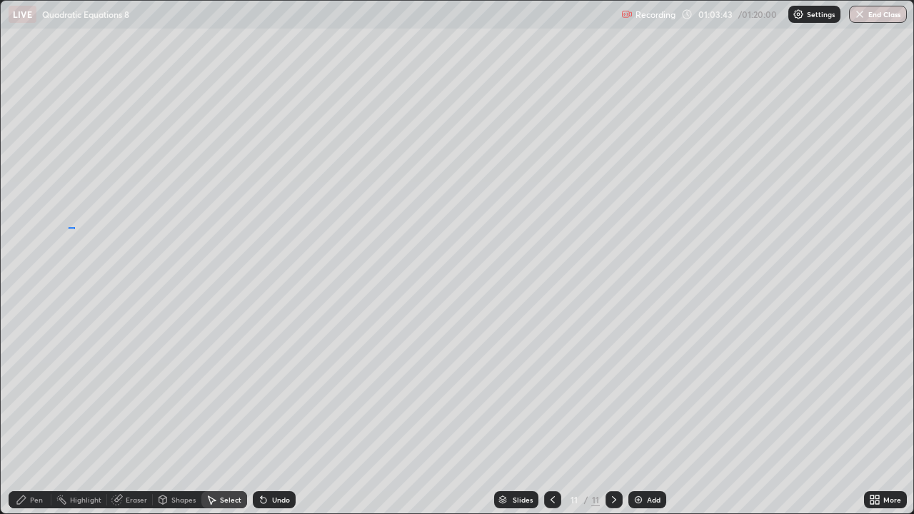
click at [69, 227] on div "0 ° Undo Copy Duplicate Duplicate to new slide Delete" at bounding box center [457, 257] width 913 height 513
click at [40, 417] on div "Pen" at bounding box center [36, 499] width 13 height 7
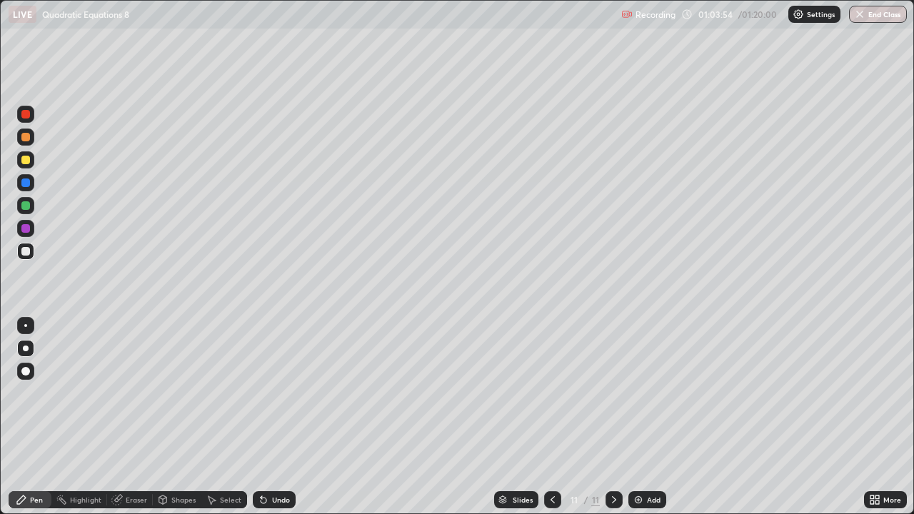
click at [272, 417] on div "Undo" at bounding box center [281, 499] width 18 height 7
click at [275, 417] on div "Undo" at bounding box center [281, 499] width 18 height 7
click at [277, 417] on div "Undo" at bounding box center [281, 499] width 18 height 7
click at [27, 206] on div at bounding box center [25, 205] width 9 height 9
click at [26, 230] on div at bounding box center [25, 228] width 9 height 9
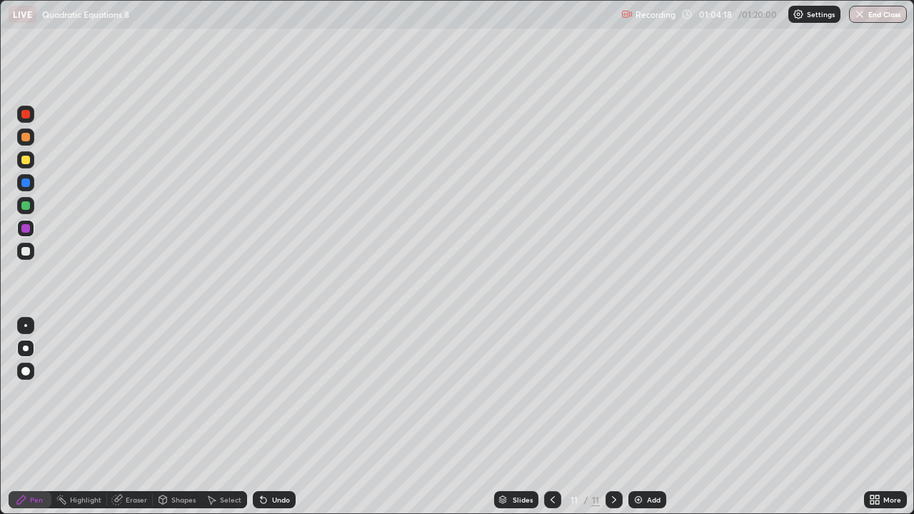
click at [24, 252] on div at bounding box center [25, 251] width 9 height 9
click at [25, 209] on div at bounding box center [25, 205] width 9 height 9
click at [26, 251] on div at bounding box center [25, 251] width 9 height 9
click at [266, 417] on icon at bounding box center [263, 499] width 11 height 11
click at [26, 231] on div at bounding box center [25, 228] width 9 height 9
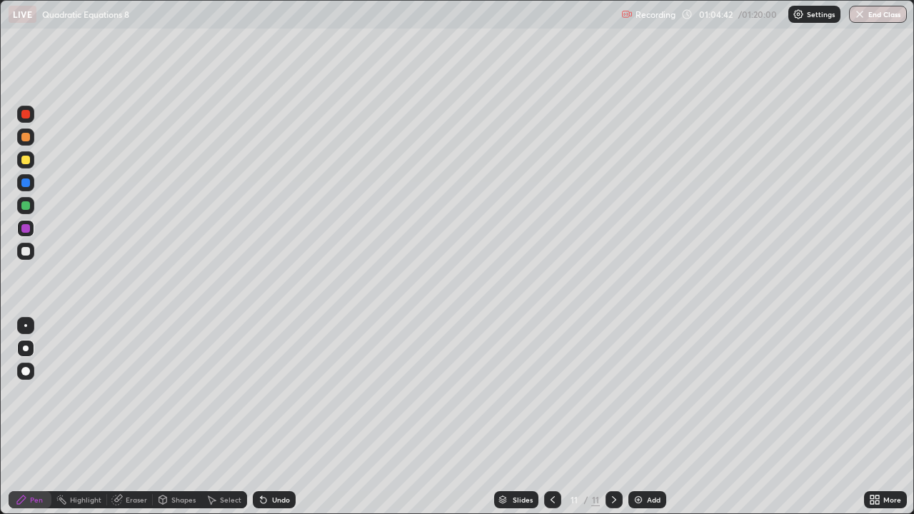
click at [26, 206] on div at bounding box center [25, 205] width 9 height 9
click at [25, 252] on div at bounding box center [25, 251] width 9 height 9
click at [139, 417] on div "Eraser" at bounding box center [136, 499] width 21 height 7
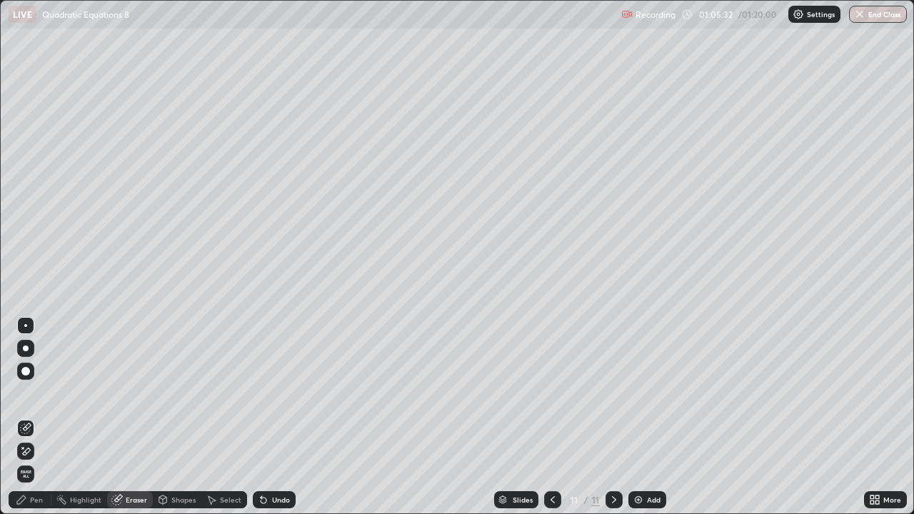
click at [37, 417] on div "Pen" at bounding box center [36, 499] width 13 height 7
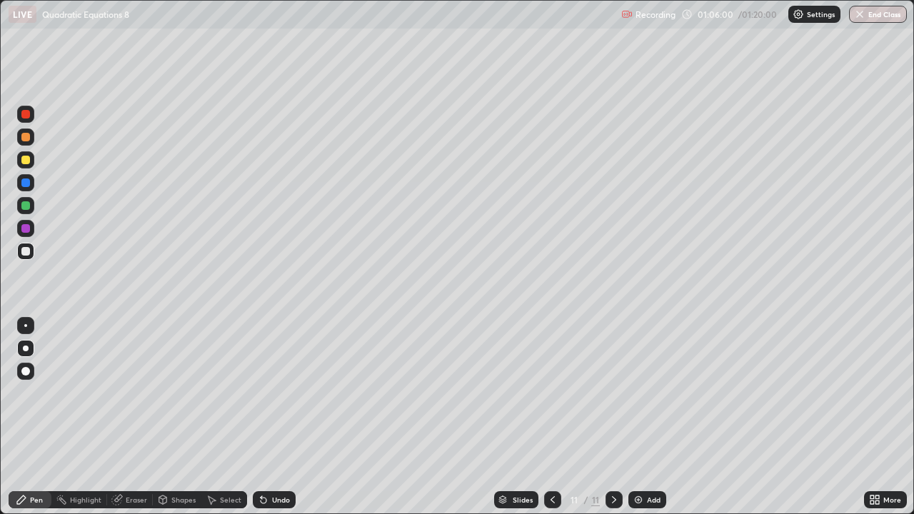
click at [24, 228] on div at bounding box center [25, 228] width 9 height 9
click at [25, 208] on div at bounding box center [25, 205] width 9 height 9
click at [24, 250] on div at bounding box center [25, 251] width 9 height 9
click at [29, 206] on div at bounding box center [25, 205] width 9 height 9
click at [26, 226] on div at bounding box center [25, 228] width 9 height 9
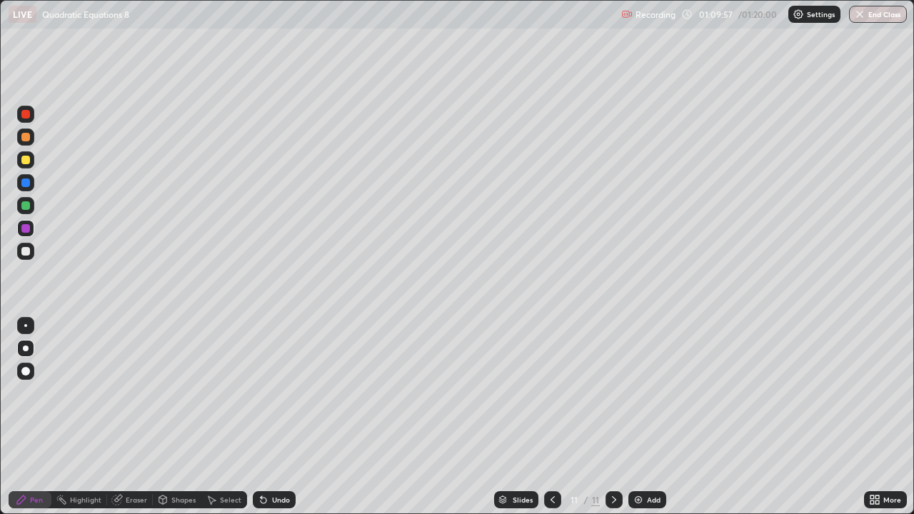
click at [610, 417] on icon at bounding box center [613, 499] width 11 height 11
click at [650, 417] on div "Add" at bounding box center [654, 499] width 14 height 7
click at [29, 162] on div at bounding box center [25, 159] width 17 height 17
click at [24, 251] on div at bounding box center [25, 251] width 9 height 9
click at [27, 230] on div at bounding box center [25, 228] width 9 height 9
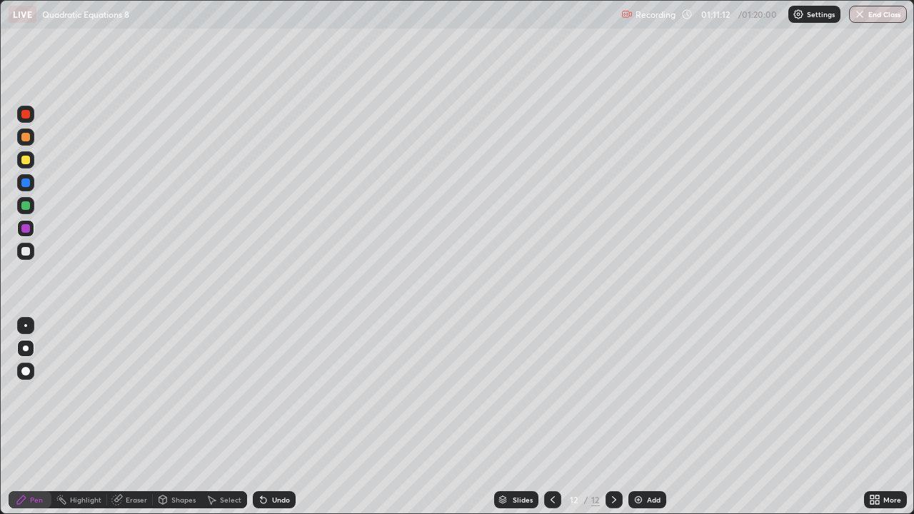
click at [25, 163] on div at bounding box center [25, 160] width 9 height 9
click at [26, 253] on div at bounding box center [25, 251] width 9 height 9
click at [27, 163] on div at bounding box center [25, 160] width 9 height 9
click at [551, 417] on icon at bounding box center [553, 499] width 4 height 7
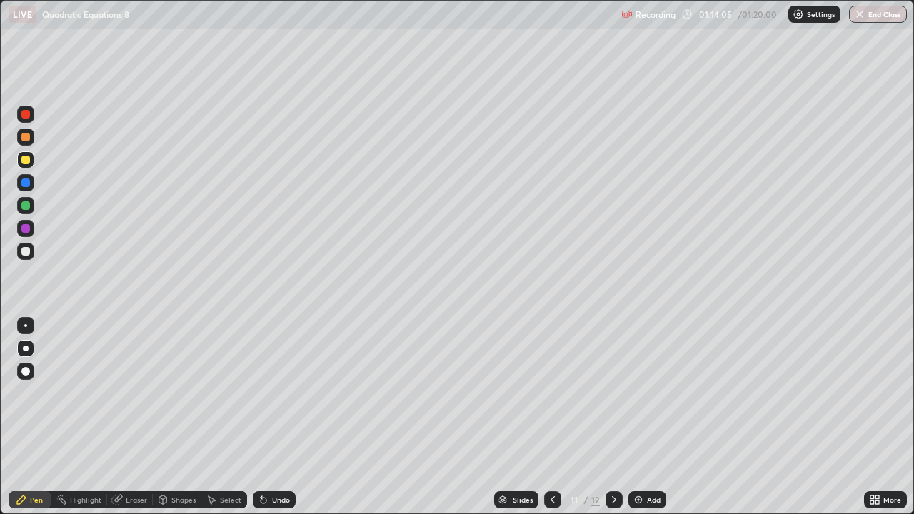
click at [551, 417] on icon at bounding box center [552, 499] width 11 height 11
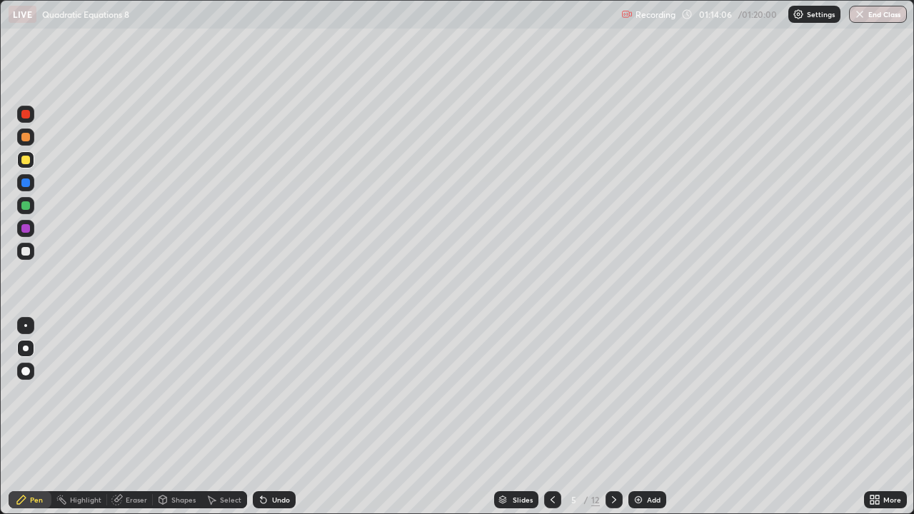
click at [551, 417] on icon at bounding box center [552, 499] width 11 height 11
click at [549, 417] on icon at bounding box center [552, 499] width 11 height 11
click at [882, 10] on button "End Class" at bounding box center [878, 14] width 58 height 17
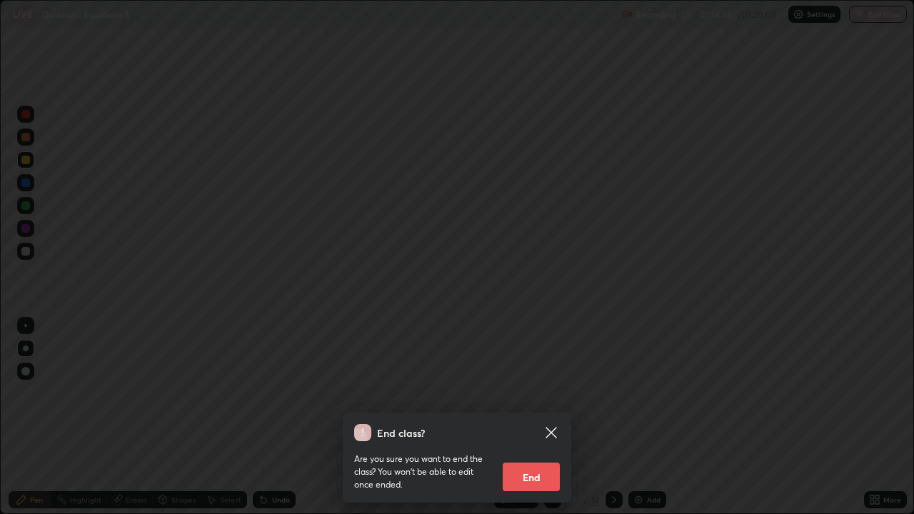
click at [536, 417] on button "End" at bounding box center [531, 477] width 57 height 29
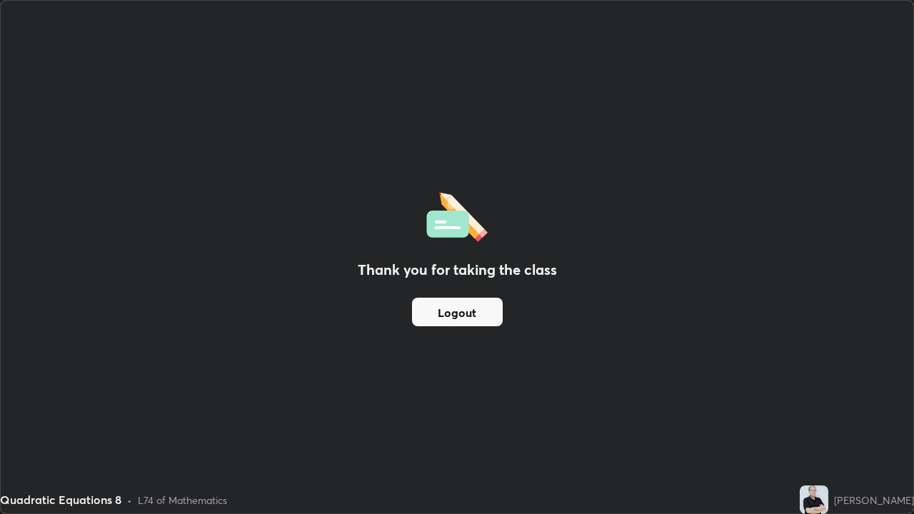
click at [879, 417] on div "[PERSON_NAME]" at bounding box center [874, 500] width 80 height 15
click at [483, 320] on button "Logout" at bounding box center [457, 312] width 91 height 29
